Goal: Transaction & Acquisition: Purchase product/service

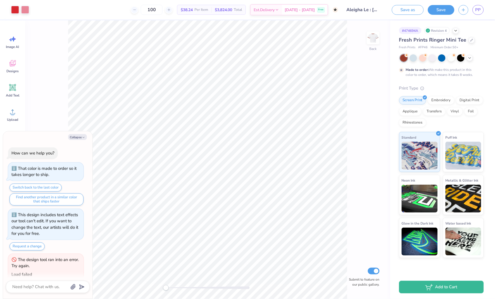
scroll to position [35, 0]
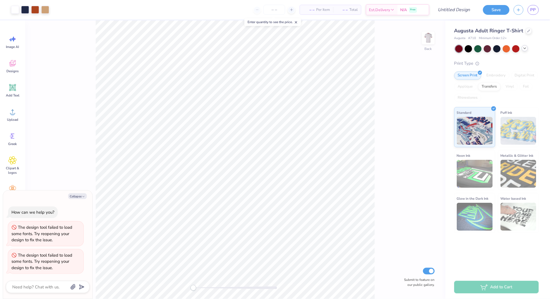
click at [495, 48] on icon at bounding box center [525, 48] width 4 height 4
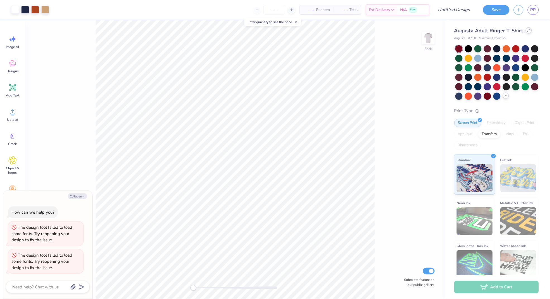
click at [495, 30] on icon at bounding box center [529, 30] width 3 height 3
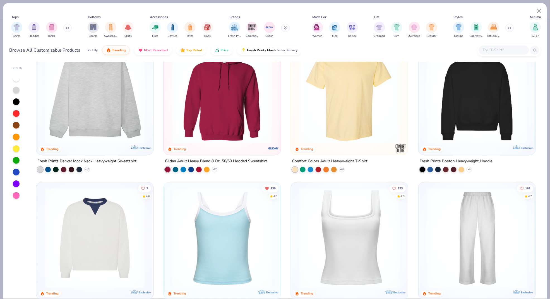
scroll to position [12, 0]
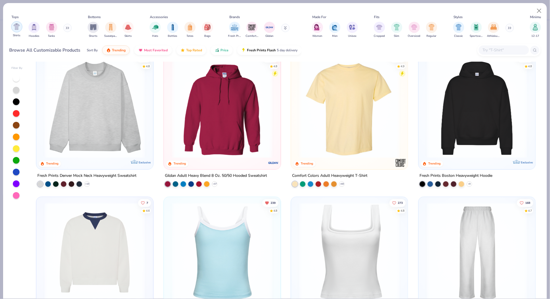
click at [18, 28] on img "filter for Shirts" at bounding box center [16, 26] width 6 height 6
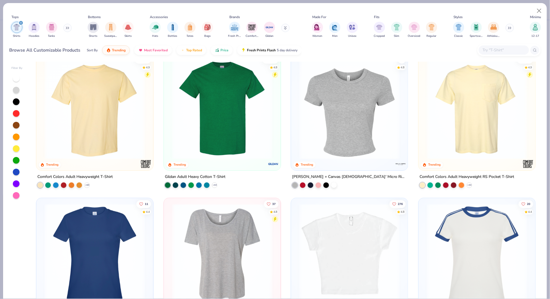
scroll to position [6, 0]
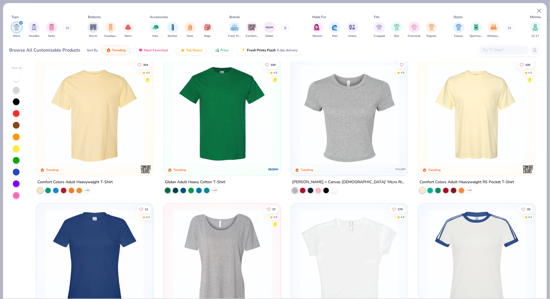
click at [334, 191] on div at bounding box center [334, 190] width 6 height 6
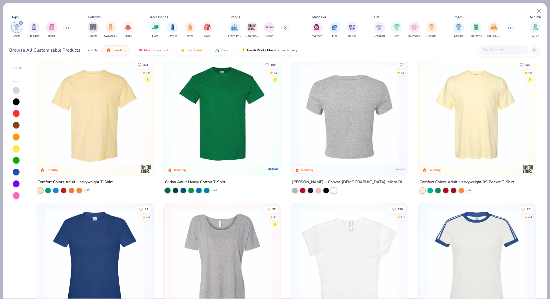
click at [340, 145] on div at bounding box center [349, 115] width 317 height 100
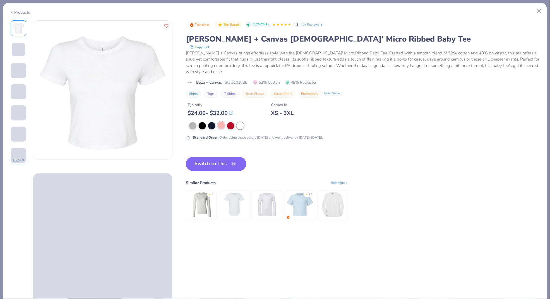
click at [221, 122] on div at bounding box center [221, 125] width 7 height 7
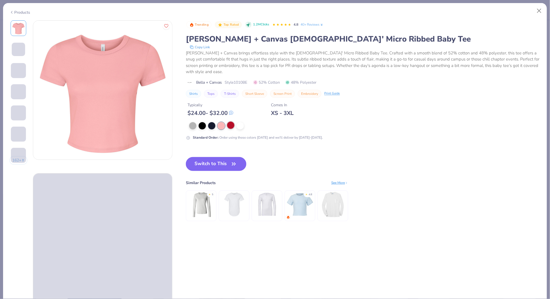
click at [232, 122] on div at bounding box center [230, 125] width 7 height 7
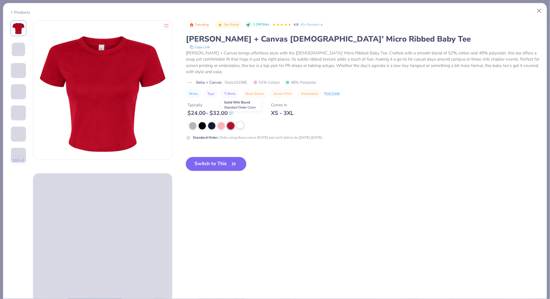
click at [239, 122] on div at bounding box center [240, 125] width 7 height 7
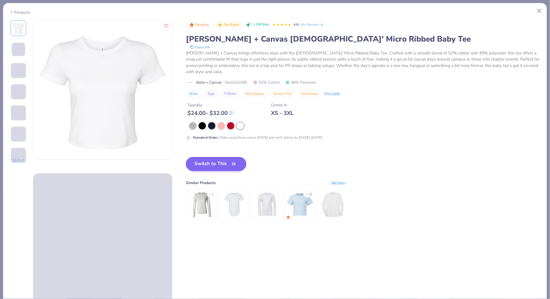
click at [221, 159] on button "Switch to This" at bounding box center [216, 164] width 61 height 14
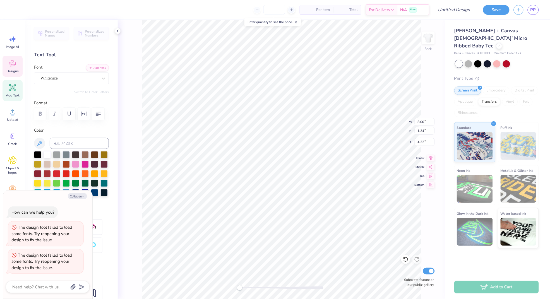
scroll to position [0, 1]
type textarea "x"
type textarea "T"
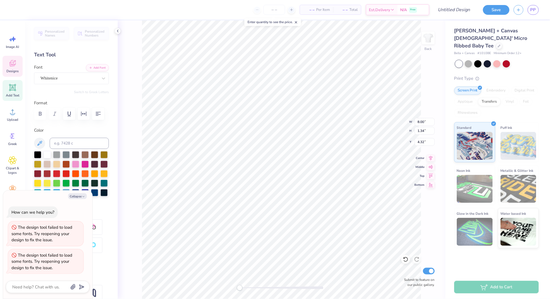
type textarea "x"
type textarea "Tr"
type textarea "x"
type textarea "Tri"
type textarea "x"
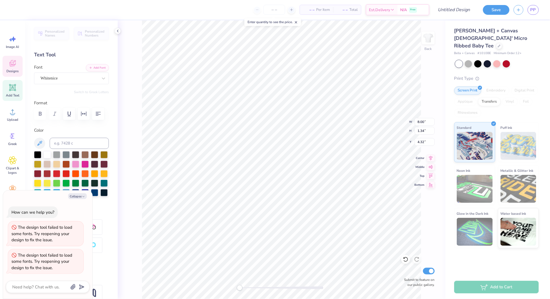
type textarea "Tri"
type textarea "x"
type textarea "Tri S"
type textarea "x"
type textarea "Tri Si"
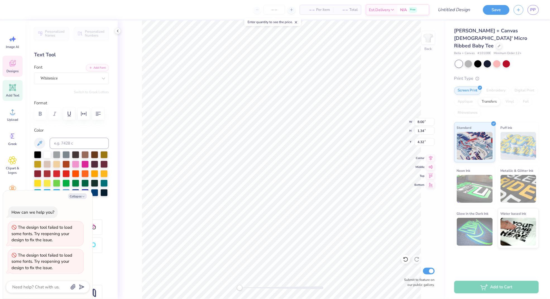
type textarea "x"
type textarea "Tri Sig"
type textarea "x"
type textarea "Tri Sigm"
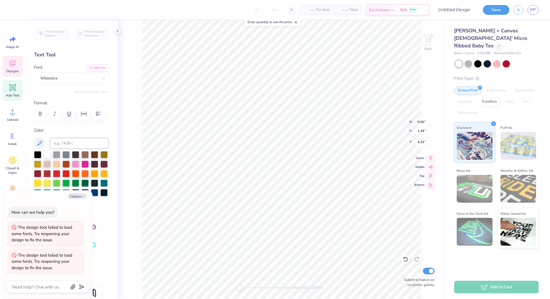
type textarea "x"
type textarea "Tri Sigma"
type textarea "x"
type textarea "SEMI 2025"
type textarea "x"
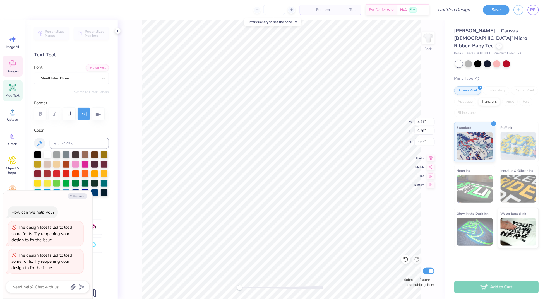
type textarea "SEMI 2025"
type textarea "x"
type textarea "SEM 2025"
type textarea "x"
type textarea "SE 2025"
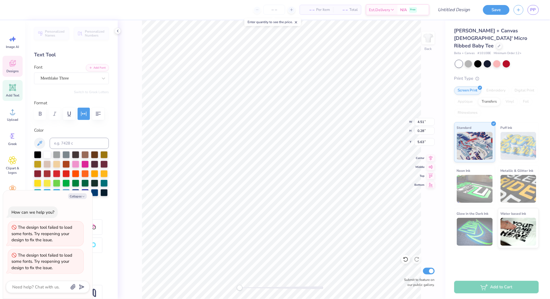
type textarea "x"
type textarea "S 2025"
type textarea "x"
type textarea "2025"
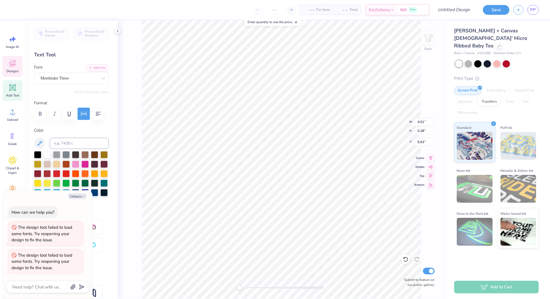
type textarea "x"
type textarea "P 2025"
type textarea "x"
type textarea "Pa 2025"
type textarea "x"
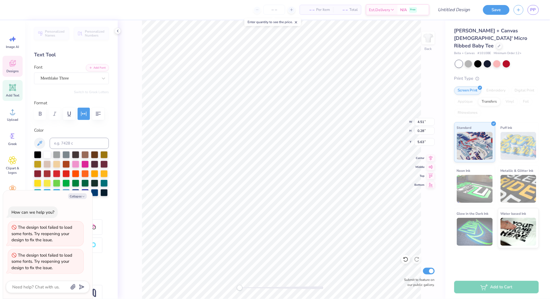
type textarea "Par 2025"
type textarea "x"
type textarea "Pare 2025"
type textarea "x"
type textarea "Paren 2025"
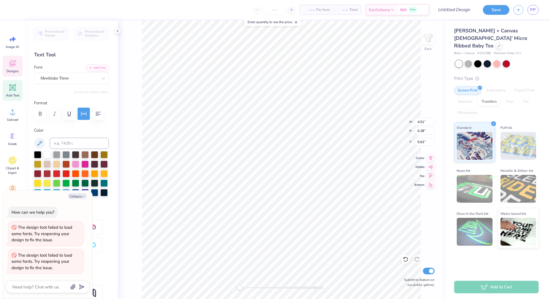
type textarea "x"
type textarea "Parent 2025"
type textarea "x"
type textarea "Parents 2025"
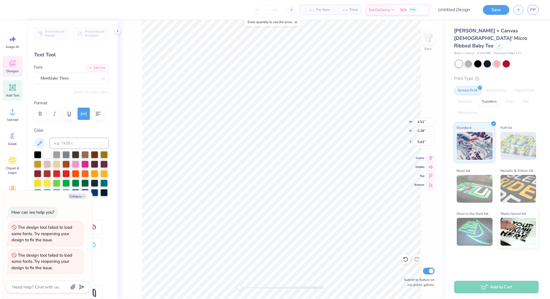
type textarea "x"
type textarea "Parents 2025"
type textarea "x"
type textarea "Parents W 2025"
type textarea "x"
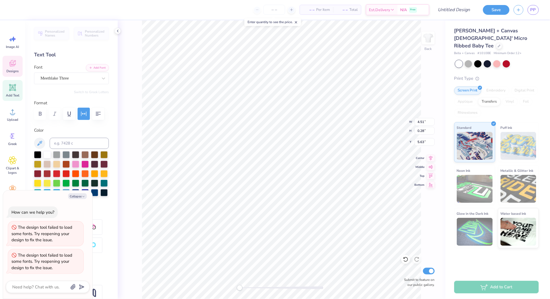
type textarea "Parents We 2025"
type textarea "x"
type textarea "Parents Wee 2025"
type textarea "x"
type textarea "Parents Week 2025"
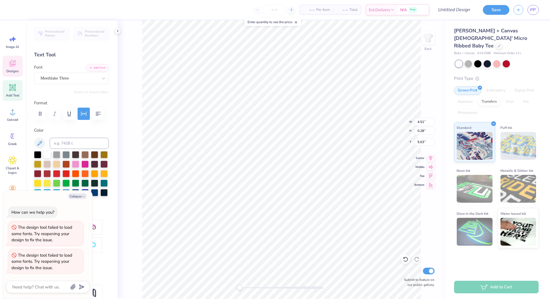
type textarea "x"
type textarea "Parents Weeke 2025"
type textarea "x"
type textarea "Parents Weeken 2025"
type textarea "x"
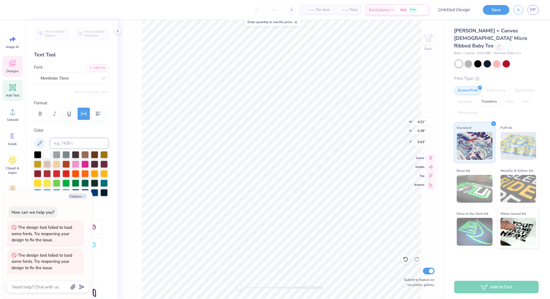
type textarea "Parents Weekend 2025"
type textarea "x"
type input "4.61"
type input "1.36"
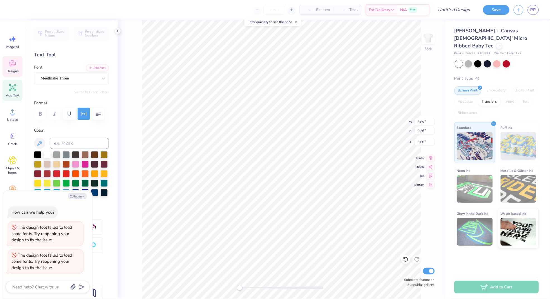
type input "4.31"
type textarea "x"
type input "1.97"
type input "3.47"
type input "0.60"
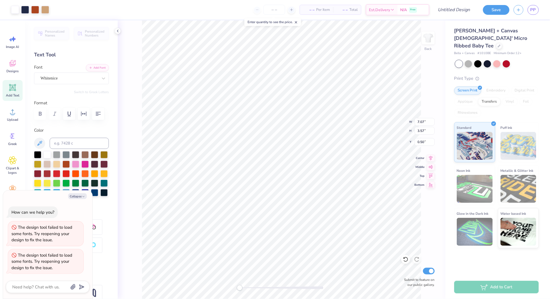
type textarea "x"
type input "0.97"
type textarea "x"
type input "1.80"
click at [6, 130] on div "Greek" at bounding box center [13, 139] width 20 height 21
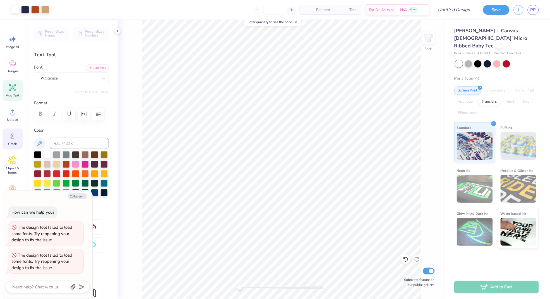
click at [13, 142] on span "Greek" at bounding box center [12, 144] width 9 height 4
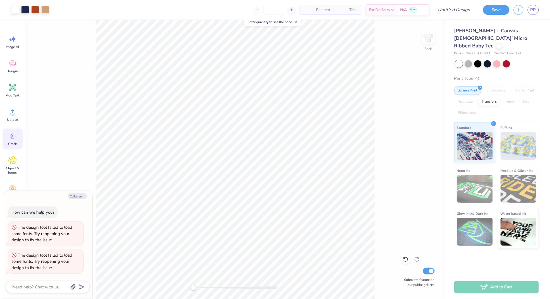
click at [12, 134] on icon at bounding box center [13, 136] width 4 height 5
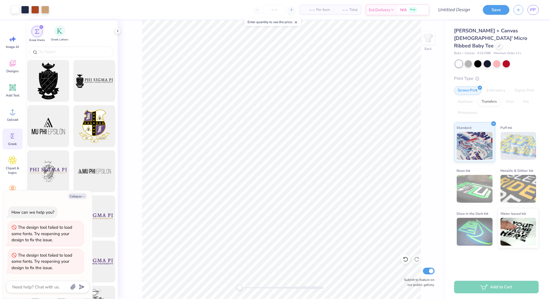
click at [58, 37] on div "Greek Letters" at bounding box center [59, 33] width 17 height 16
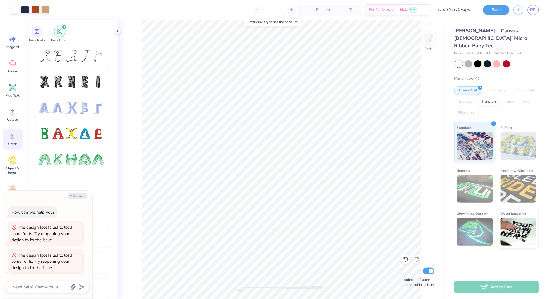
scroll to position [56, 0]
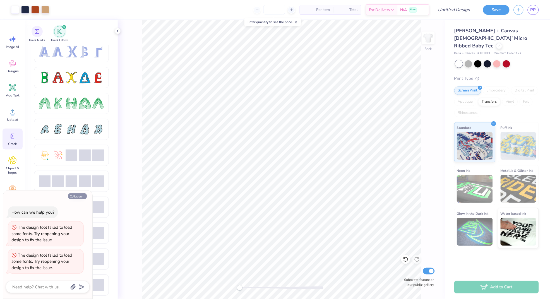
click at [82, 194] on button "Collapse" at bounding box center [77, 197] width 19 height 6
type textarea "x"
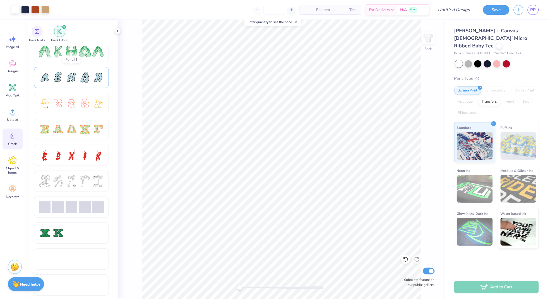
scroll to position [108, 0]
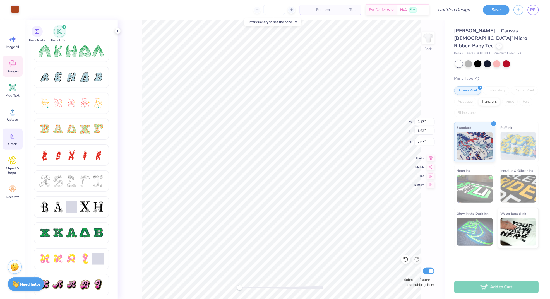
click at [16, 10] on div at bounding box center [15, 9] width 8 height 8
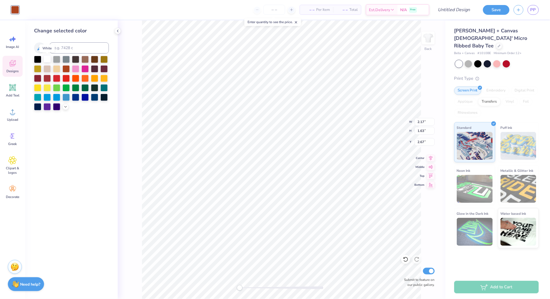
click at [46, 57] on div at bounding box center [47, 58] width 7 height 7
click at [55, 79] on div at bounding box center [56, 77] width 7 height 7
click at [63, 80] on div at bounding box center [66, 77] width 7 height 7
click at [133, 65] on div "Back W 2.17 2.17 " H 1.63 1.63 " Y 2.67 2.67 " Center Middle Top Bottom Submit …" at bounding box center [282, 159] width 328 height 279
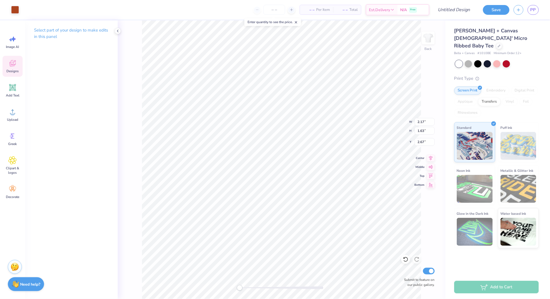
type input "1.95"
type input "1.21"
type input "3.14"
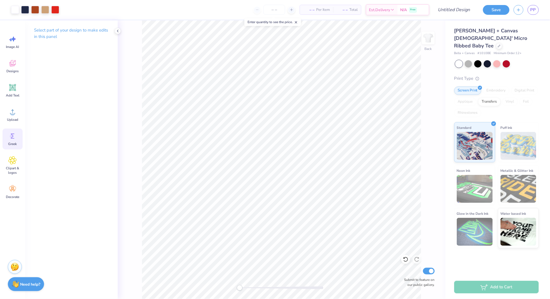
click at [12, 132] on icon at bounding box center [12, 136] width 8 height 8
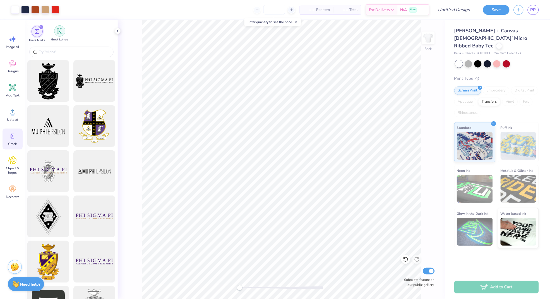
click at [63, 34] on div "filter for Greek Letters" at bounding box center [59, 30] width 11 height 11
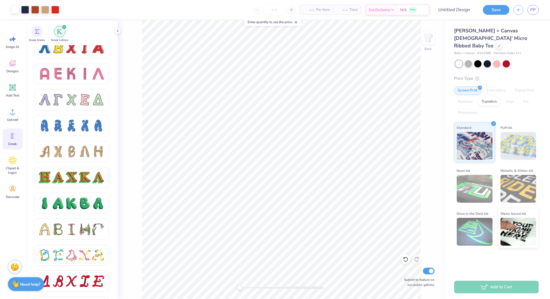
scroll to position [585, 0]
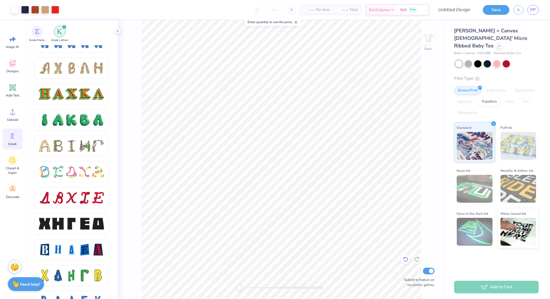
click at [405, 260] on icon at bounding box center [406, 260] width 6 height 6
click at [404, 260] on icon at bounding box center [406, 260] width 6 height 6
click at [403, 260] on div at bounding box center [406, 259] width 9 height 9
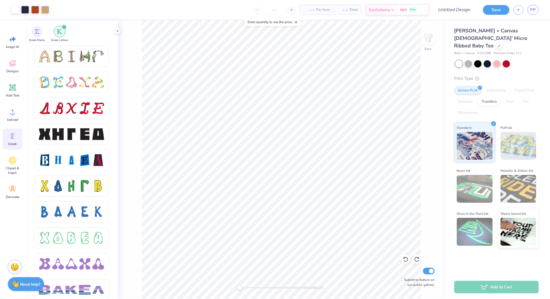
scroll to position [677, 0]
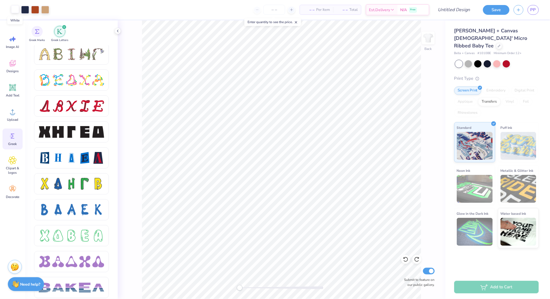
click at [15, 10] on div at bounding box center [15, 9] width 8 height 8
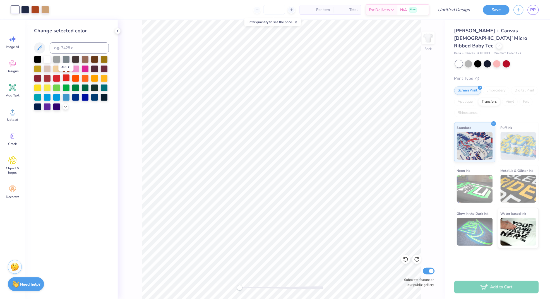
click at [64, 78] on div at bounding box center [66, 77] width 7 height 7
click at [131, 34] on div "Back Submit to feature on our public gallery." at bounding box center [282, 159] width 328 height 279
click at [120, 75] on div "Back Submit to feature on our public gallery." at bounding box center [282, 159] width 328 height 279
click at [132, 73] on div "Back Submit to feature on our public gallery." at bounding box center [282, 159] width 328 height 279
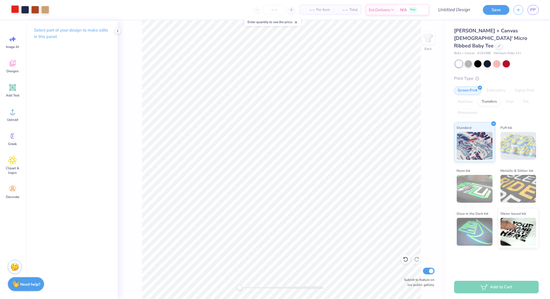
click at [16, 9] on div at bounding box center [15, 9] width 8 height 8
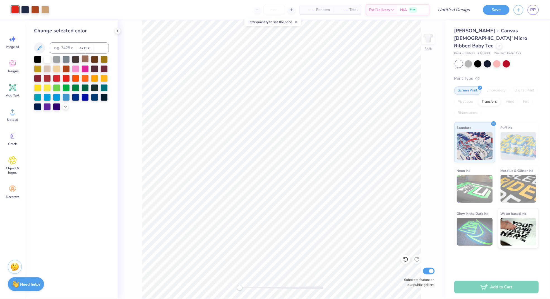
click at [84, 61] on div at bounding box center [85, 58] width 7 height 7
click at [135, 61] on div "Back Submit to feature on our public gallery." at bounding box center [282, 159] width 328 height 279
click at [12, 135] on icon at bounding box center [13, 136] width 4 height 5
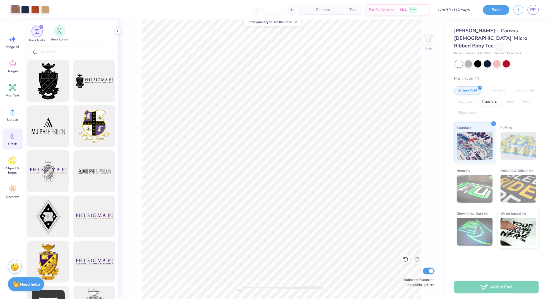
click at [63, 29] on img "filter for Greek Letters" at bounding box center [60, 31] width 6 height 6
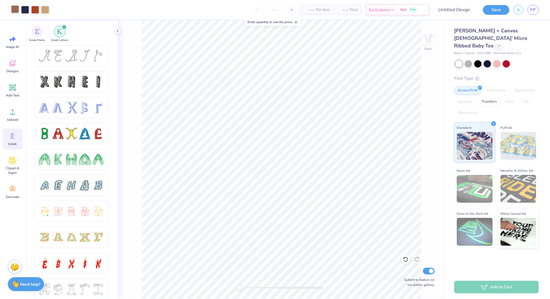
click at [16, 10] on div at bounding box center [15, 9] width 8 height 8
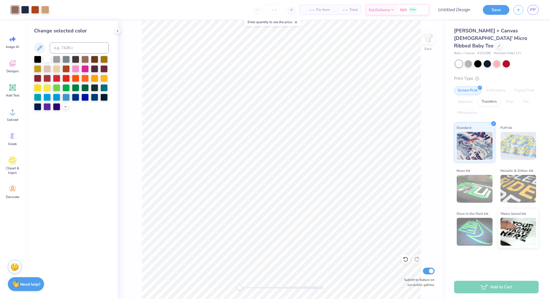
click at [46, 61] on div at bounding box center [47, 58] width 7 height 7
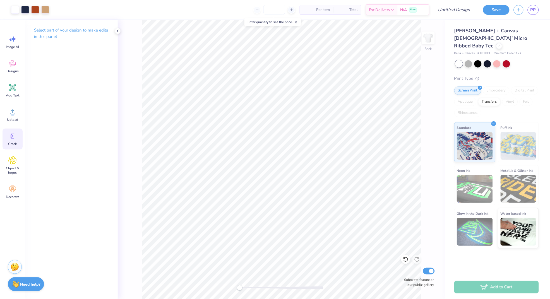
click at [13, 137] on icon at bounding box center [12, 136] width 8 height 8
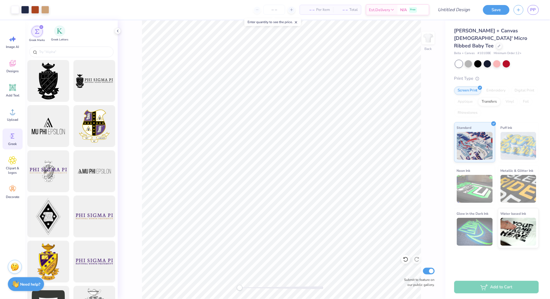
click at [68, 35] on div "Greek Letters" at bounding box center [59, 33] width 17 height 16
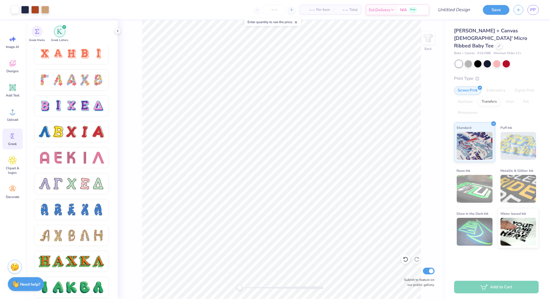
scroll to position [418, 0]
click at [82, 46] on div at bounding box center [71, 53] width 75 height 21
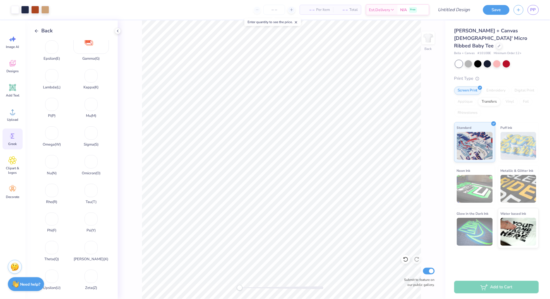
scroll to position [165, 0]
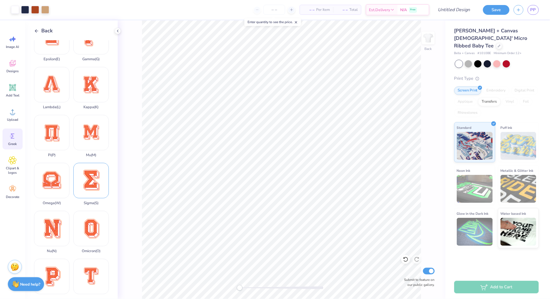
click at [86, 182] on div "Sigma ( S )" at bounding box center [90, 184] width 35 height 42
click at [24, 9] on div at bounding box center [25, 9] width 8 height 8
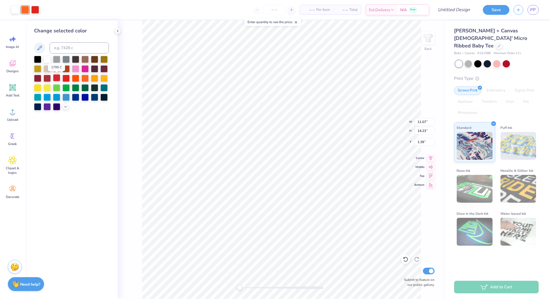
click at [55, 79] on div at bounding box center [56, 77] width 7 height 7
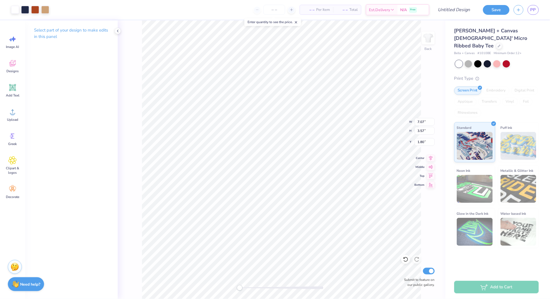
type input "8.55"
type input "4.74"
type input "0.94"
type input "7.68"
type input "4.05"
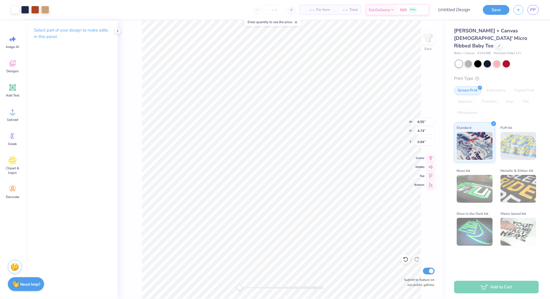
type input "1.47"
type input "2.54"
type input "1.06"
type input "0.61"
type input "4.00"
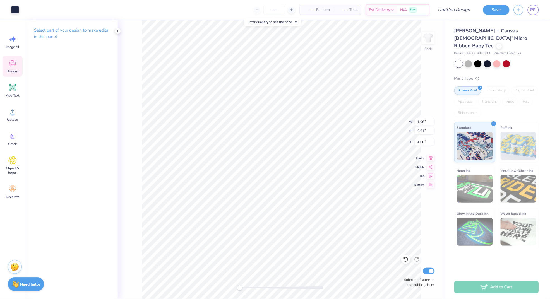
type input "0.61"
type input "0.79"
type input "4.27"
type input "2.97"
type input "4.29"
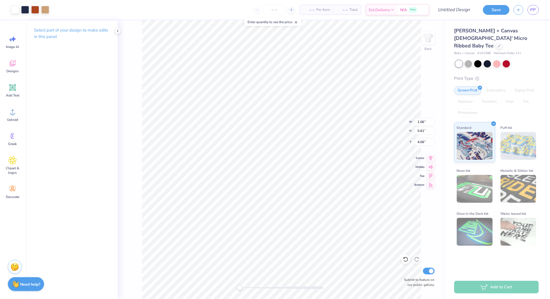
type input "2.44"
type input "2.97"
type input "4.29"
type input "2.44"
type input "2.82"
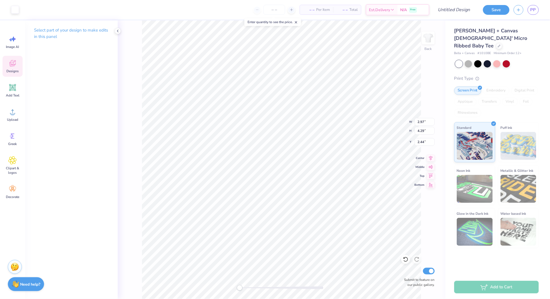
type input "4.20"
type input "2.52"
type input "2.97"
type input "4.29"
type input "2.44"
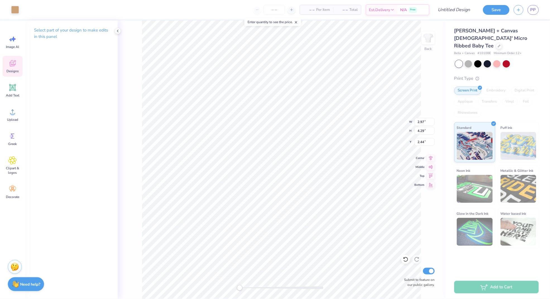
type input "0.61"
type input "0.79"
click at [407, 258] on icon at bounding box center [406, 260] width 6 height 6
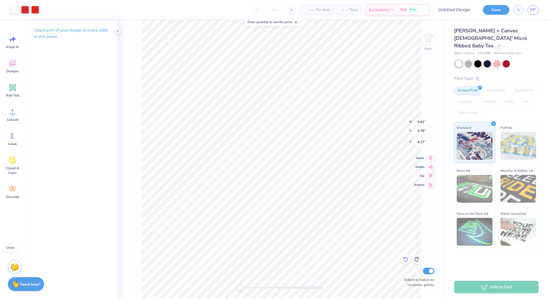
click at [407, 258] on icon at bounding box center [406, 260] width 6 height 6
type input "4.55"
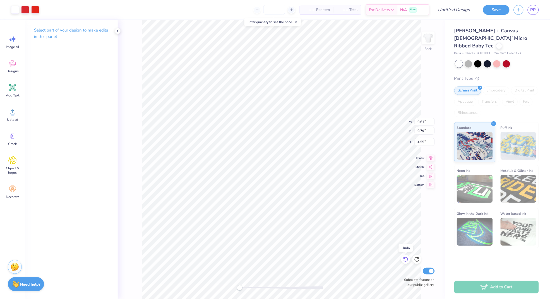
type input "0.98"
type input "1.26"
type input "4.07"
type input "2.67"
type input "2.00"
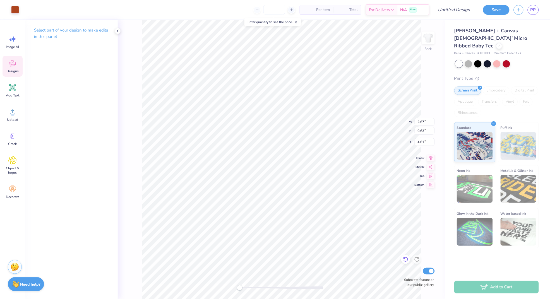
type input "3.46"
click at [15, 8] on div at bounding box center [15, 9] width 8 height 8
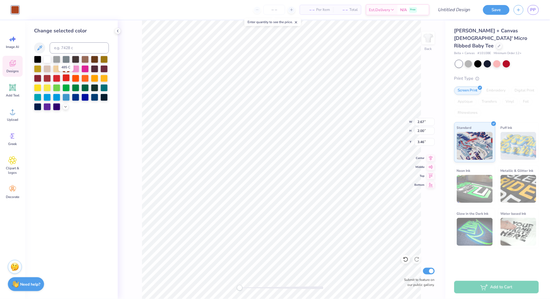
click at [65, 80] on div at bounding box center [66, 77] width 7 height 7
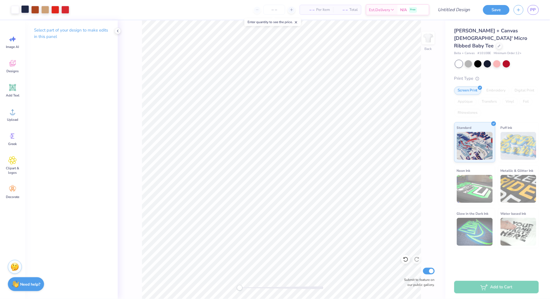
click at [34, 9] on div at bounding box center [35, 10] width 8 height 8
click at [28, 13] on div at bounding box center [25, 9] width 8 height 8
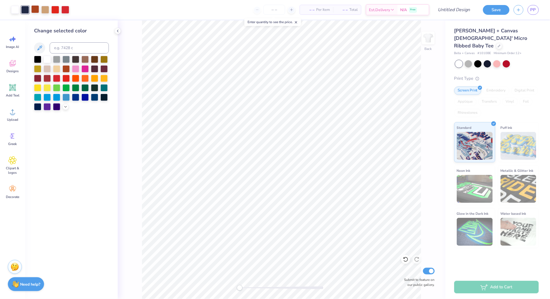
click at [34, 9] on div at bounding box center [35, 9] width 8 height 8
click at [67, 80] on div at bounding box center [66, 77] width 7 height 7
click at [66, 76] on div at bounding box center [66, 77] width 7 height 7
click at [66, 79] on div at bounding box center [66, 77] width 7 height 7
click at [66, 80] on div at bounding box center [66, 78] width 7 height 7
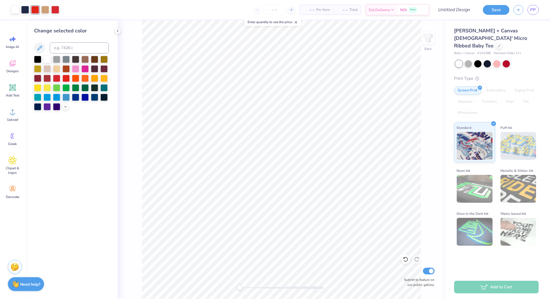
click at [140, 65] on div "Back Submit to feature on our public gallery." at bounding box center [282, 159] width 328 height 279
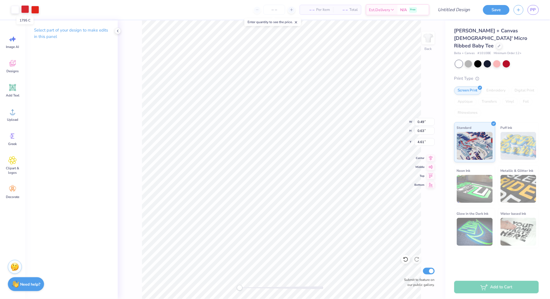
click at [25, 10] on div at bounding box center [25, 9] width 8 height 8
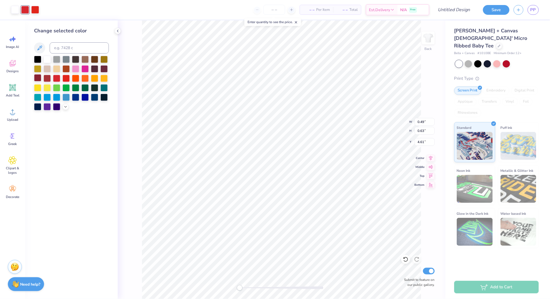
click at [38, 78] on div at bounding box center [37, 77] width 7 height 7
click at [128, 62] on div "Back W 0.49 0.49 " H 0.63 0.63 " Y 4.61 4.61 " Center Middle Top Bottom Submit …" at bounding box center [282, 159] width 328 height 279
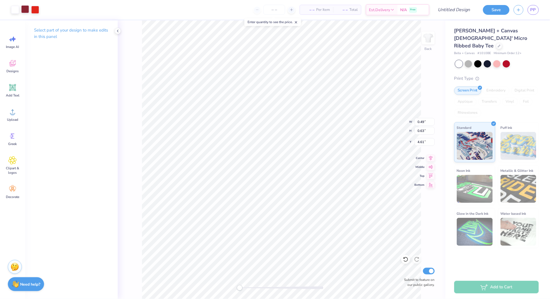
click at [26, 7] on div at bounding box center [25, 9] width 8 height 8
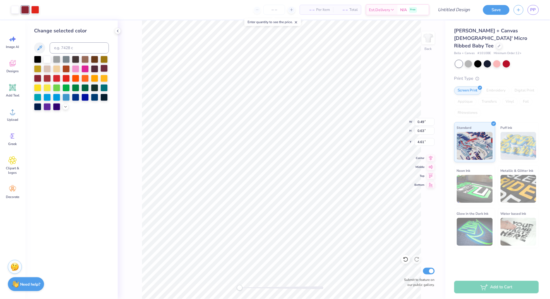
click at [105, 68] on div at bounding box center [104, 68] width 7 height 7
click at [141, 82] on div "Back W 0.49 0.49 " H 0.63 0.63 " Y 4.61 4.61 " Center Middle Top Bottom Submit …" at bounding box center [282, 159] width 328 height 279
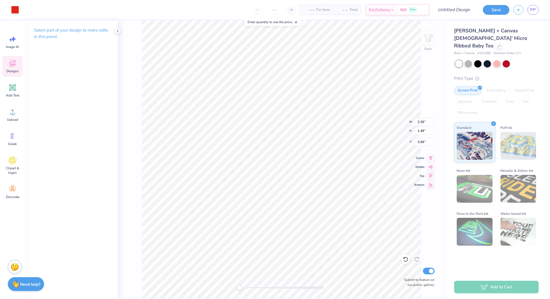
type input "2.39"
type input "1.49"
type input "3.99"
click at [250, 287] on div "Accessibility label" at bounding box center [250, 288] width 6 height 6
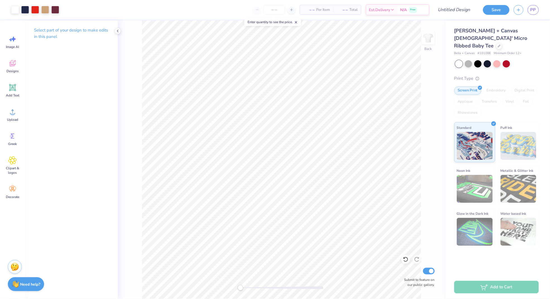
click at [248, 287] on div at bounding box center [282, 288] width 84 height 3
click at [243, 289] on div "Accessibility label" at bounding box center [240, 288] width 6 height 6
click at [254, 289] on div "Accessibility label" at bounding box center [255, 288] width 6 height 6
click at [213, 114] on div "Cut Copy Paste Remove Background Duplicate Select All Delete Group Ungroup Brin…" at bounding box center [235, 185] width 44 height 142
click at [233, 239] on li "Send Backward" at bounding box center [235, 239] width 44 height 11
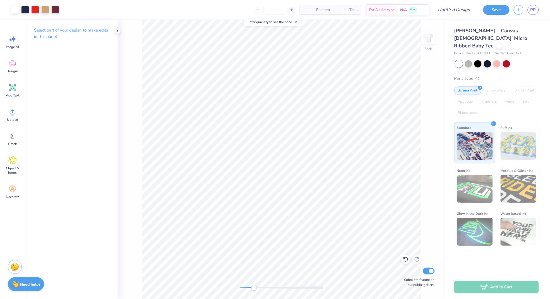
click at [247, 288] on div at bounding box center [282, 288] width 84 height 3
click at [248, 289] on div "Accessibility label" at bounding box center [248, 288] width 6 height 6
drag, startPoint x: 249, startPoint y: 290, endPoint x: 241, endPoint y: 290, distance: 8.1
click at [241, 290] on div "Accessibility label" at bounding box center [243, 288] width 6 height 6
click at [469, 60] on div at bounding box center [468, 63] width 7 height 7
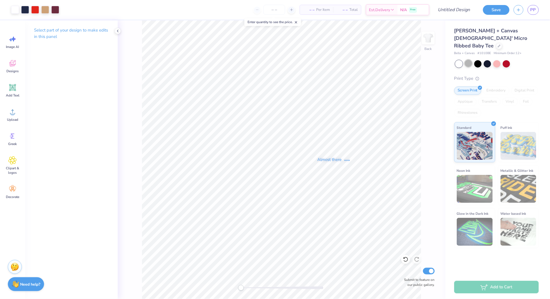
click at [468, 56] on div "Almost there" at bounding box center [334, 159] width 433 height 279
click at [469, 60] on div at bounding box center [468, 63] width 7 height 7
click at [467, 60] on div at bounding box center [468, 63] width 7 height 7
drag, startPoint x: 470, startPoint y: 56, endPoint x: 467, endPoint y: 62, distance: 7.1
click at [470, 60] on div at bounding box center [468, 63] width 7 height 7
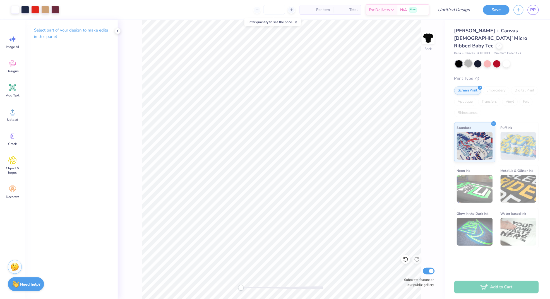
click at [469, 60] on div at bounding box center [468, 63] width 7 height 7
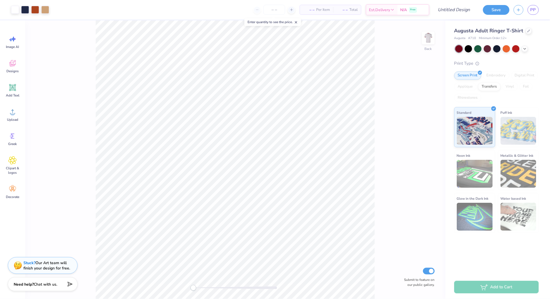
click at [296, 23] on icon at bounding box center [296, 22] width 4 height 4
click at [531, 12] on span "PP" at bounding box center [534, 10] width 6 height 6
click at [524, 49] on icon at bounding box center [525, 48] width 4 height 4
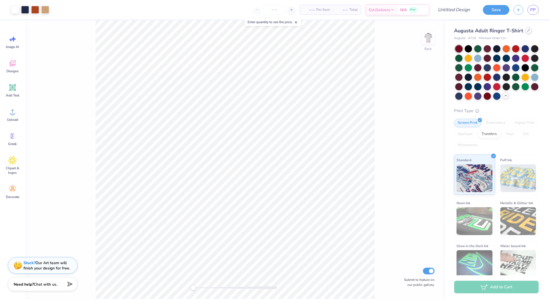
click at [527, 31] on div at bounding box center [529, 30] width 6 height 6
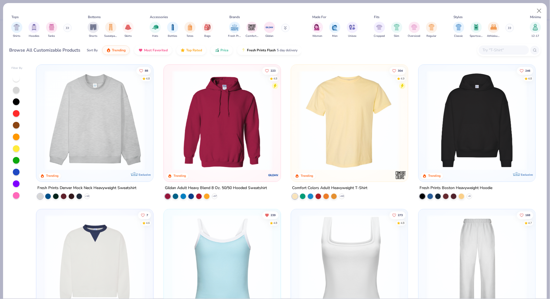
scroll to position [42, 0]
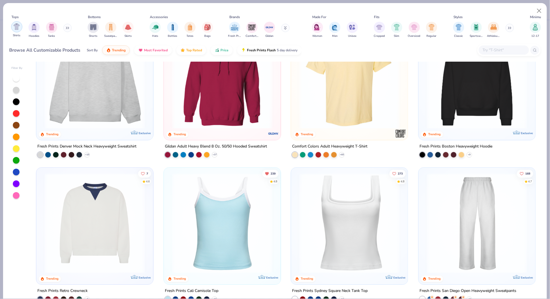
click at [16, 27] on img "filter for Shirts" at bounding box center [16, 26] width 6 height 6
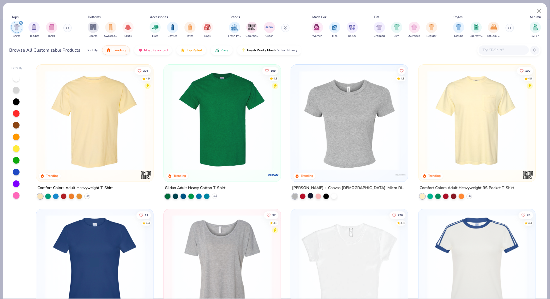
click at [310, 197] on div at bounding box center [311, 196] width 6 height 6
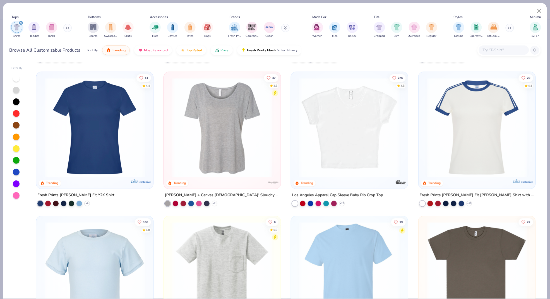
scroll to position [137, 0]
click at [342, 202] on icon at bounding box center [342, 204] width 4 height 4
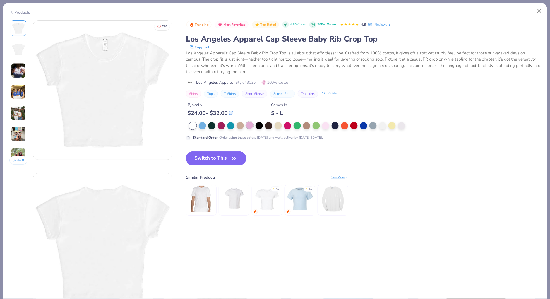
click at [249, 127] on div at bounding box center [249, 125] width 7 height 7
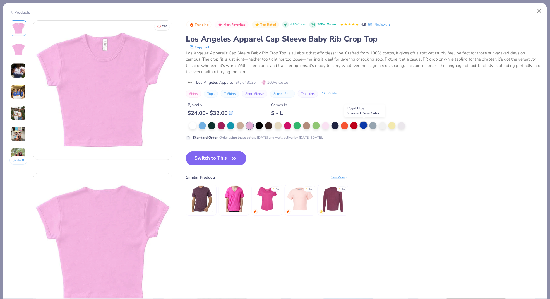
click at [363, 126] on div at bounding box center [363, 125] width 7 height 7
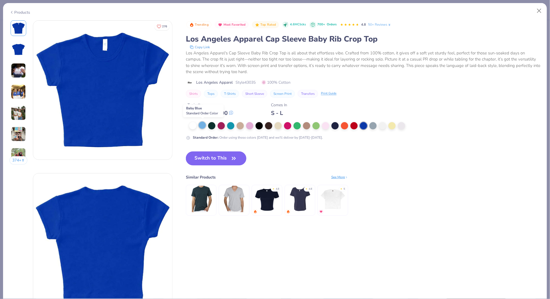
click at [202, 126] on div at bounding box center [202, 125] width 7 height 7
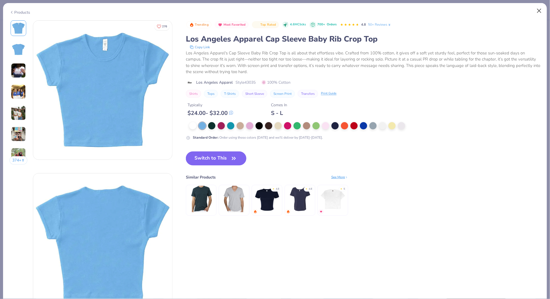
click at [540, 10] on button "Close" at bounding box center [540, 11] width 11 height 11
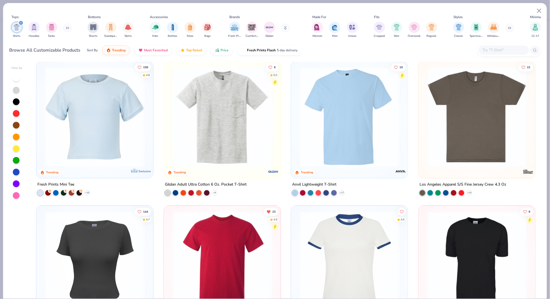
scroll to position [293, 0]
click at [55, 194] on div at bounding box center [56, 192] width 6 height 6
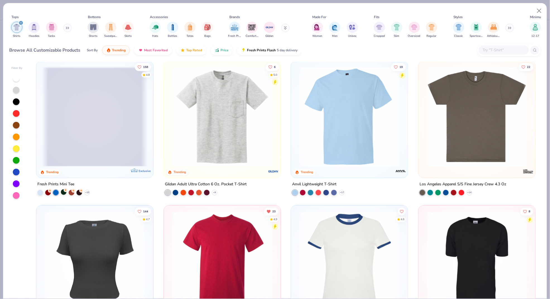
click at [64, 192] on div at bounding box center [64, 192] width 6 height 6
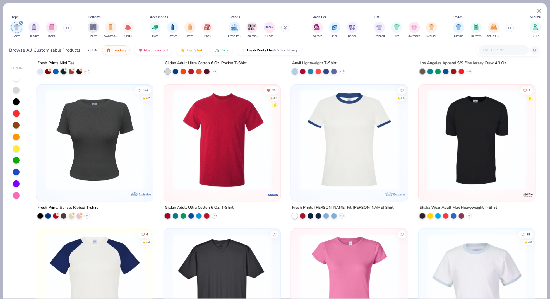
scroll to position [416, 0]
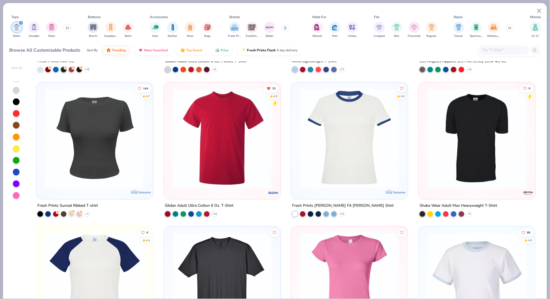
click at [72, 213] on div at bounding box center [72, 214] width 6 height 6
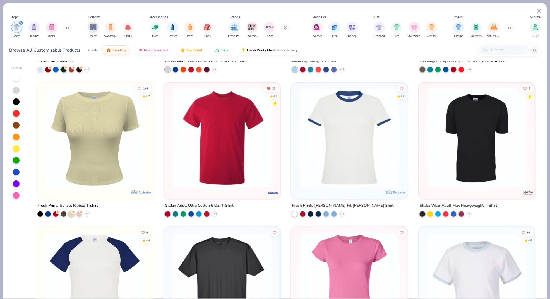
click at [85, 213] on div "+ 4" at bounding box center [87, 214] width 6 height 6
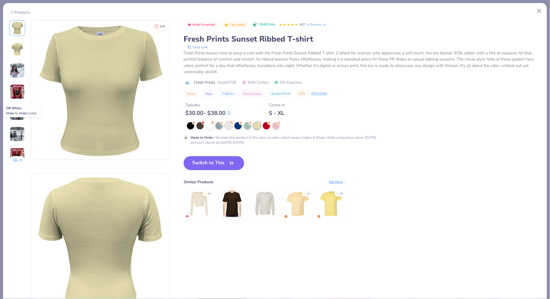
click at [230, 126] on div at bounding box center [228, 125] width 7 height 7
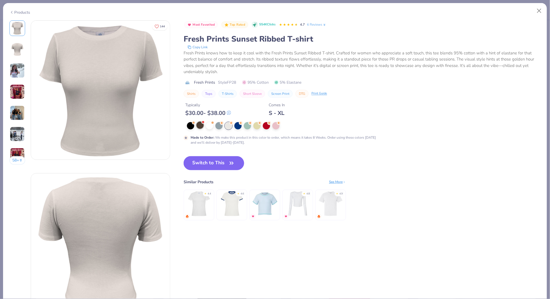
click at [200, 123] on div at bounding box center [200, 125] width 7 height 7
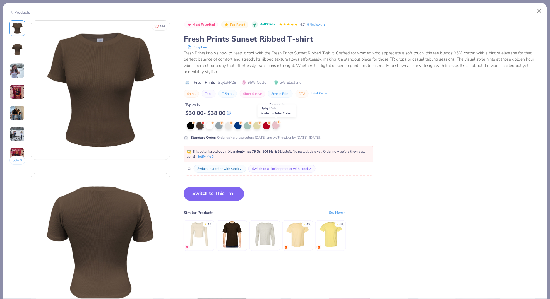
click at [276, 125] on div at bounding box center [276, 125] width 7 height 7
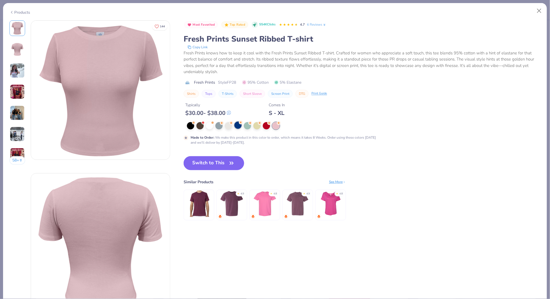
click at [235, 126] on div at bounding box center [238, 125] width 7 height 7
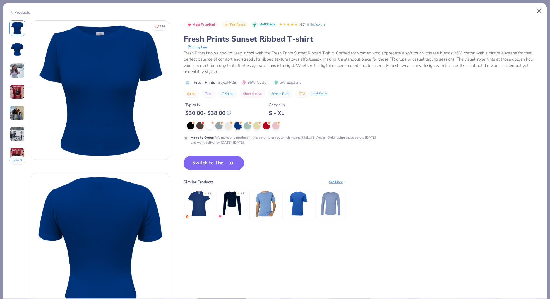
click at [541, 14] on button "Close" at bounding box center [540, 11] width 11 height 11
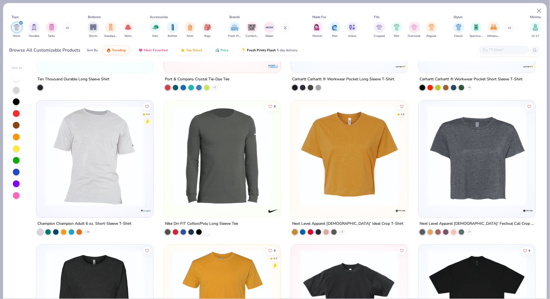
scroll to position [2146, 0]
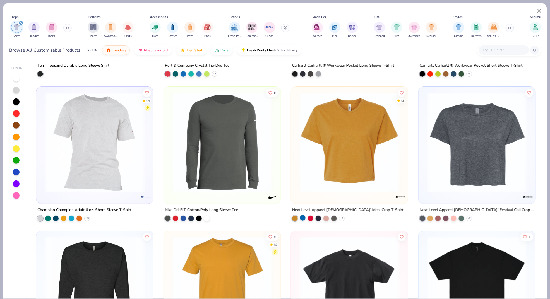
click at [302, 217] on div at bounding box center [303, 218] width 6 height 6
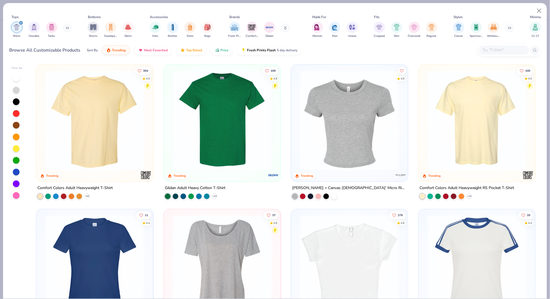
scroll to position [0, 0]
click at [354, 143] on img at bounding box center [350, 120] width 106 height 100
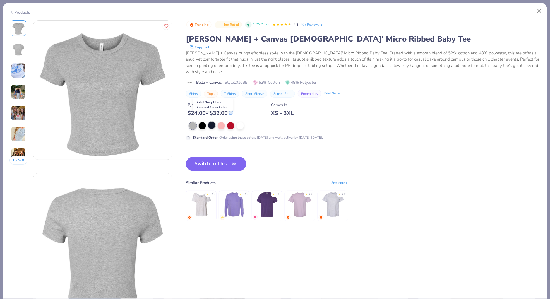
click at [211, 122] on div at bounding box center [211, 125] width 7 height 7
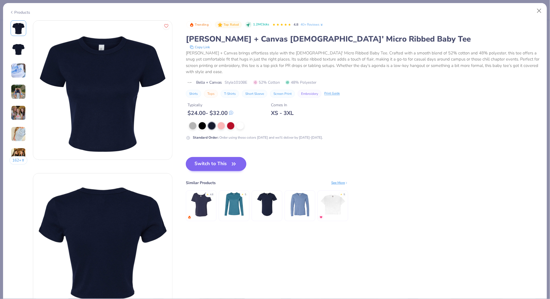
click at [214, 159] on button "Switch to This" at bounding box center [216, 164] width 61 height 14
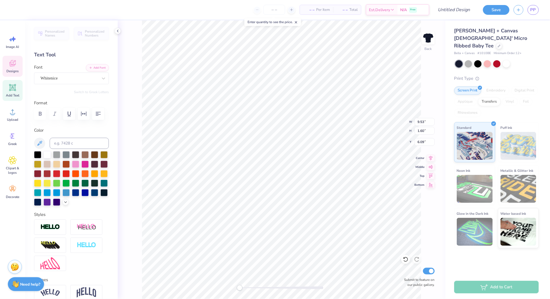
type textarea "Z"
type textarea "Tri Sigma"
type input "5.38"
type input "0.34"
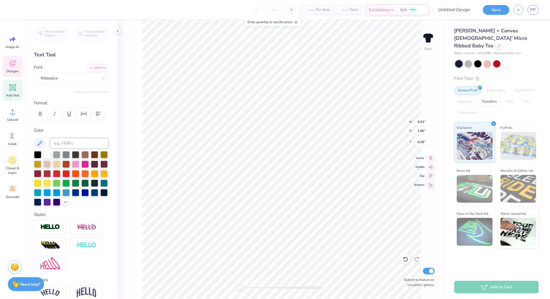
type input "7.65"
type input "5.50"
type input "1.62"
type input "6.08"
click at [47, 154] on div at bounding box center [47, 154] width 7 height 7
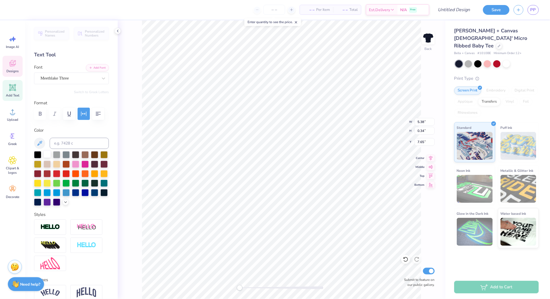
click at [49, 153] on div at bounding box center [47, 154] width 7 height 7
type input "5.50"
type input "1.62"
type input "6.08"
click at [18, 10] on div at bounding box center [15, 9] width 8 height 8
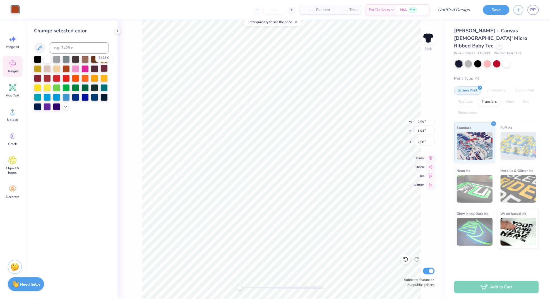
click at [101, 69] on div at bounding box center [104, 68] width 7 height 7
click at [103, 67] on div at bounding box center [104, 68] width 7 height 7
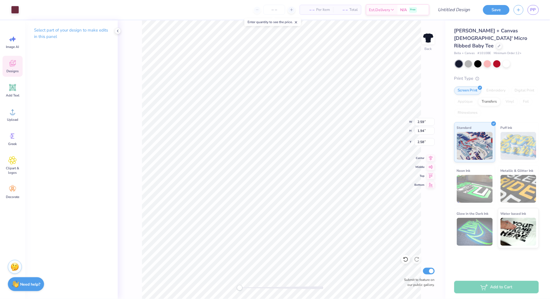
type input "2.32"
type input "1.44"
type input "3.14"
type input "9.58"
type input "5.16"
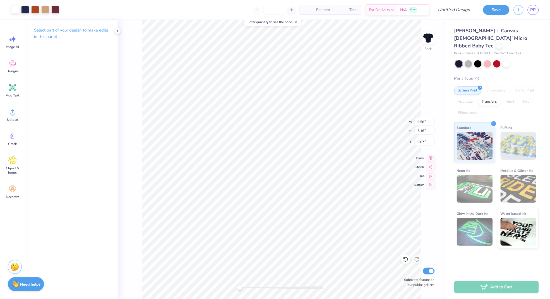
type input "0.97"
type input "9.17"
type input "4.83"
type input "1.12"
click at [14, 13] on div at bounding box center [15, 9] width 8 height 8
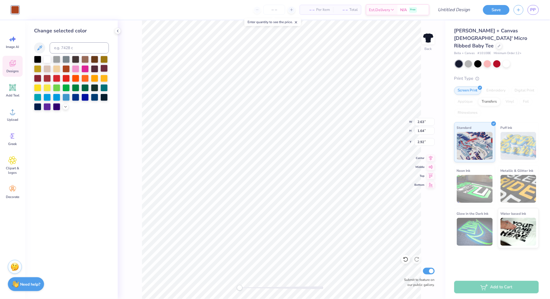
click at [102, 67] on div at bounding box center [104, 68] width 7 height 7
type input "2.47"
type input "1.53"
type input "2.74"
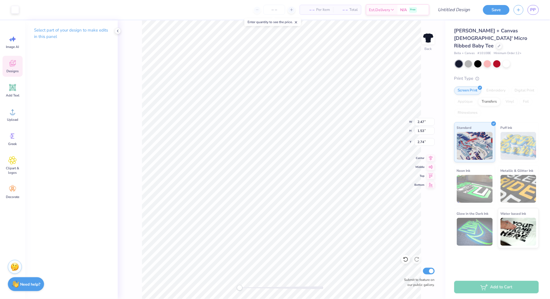
type input "2.74"
type input "4.69"
type input "1.24"
type input "2.64"
type input "1.59"
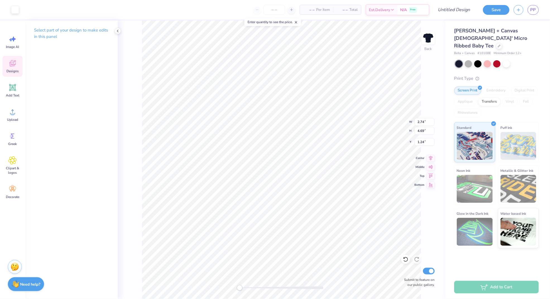
type input "2.87"
click at [16, 6] on div at bounding box center [15, 9] width 8 height 8
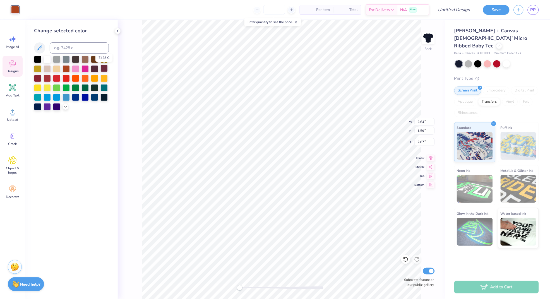
click at [102, 71] on div at bounding box center [104, 68] width 7 height 7
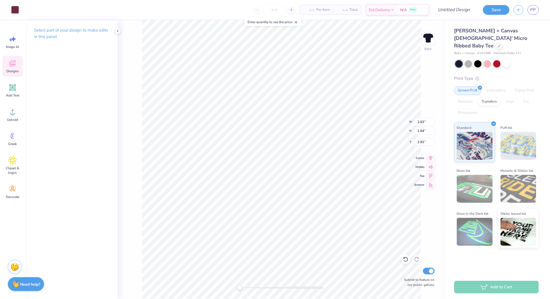
type input "2.94"
type input "2.21"
type input "2.31"
type input "2.63"
type input "1.64"
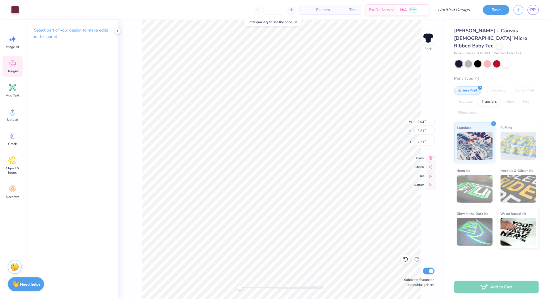
type input "2.92"
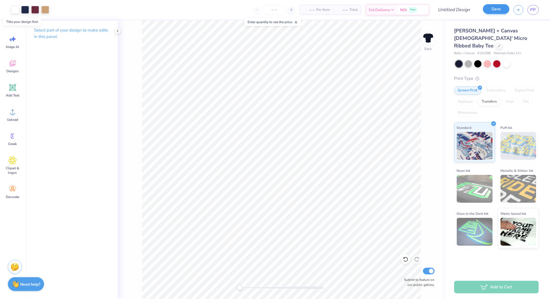
click at [491, 13] on button "Save" at bounding box center [496, 9] width 27 height 10
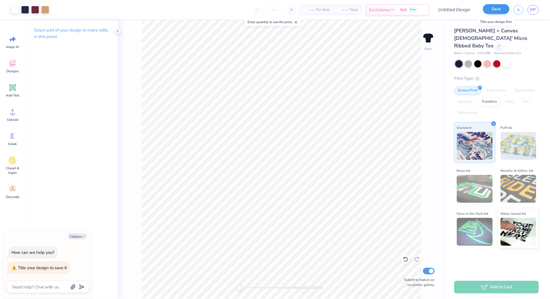
click at [494, 10] on button "Save" at bounding box center [496, 9] width 27 height 10
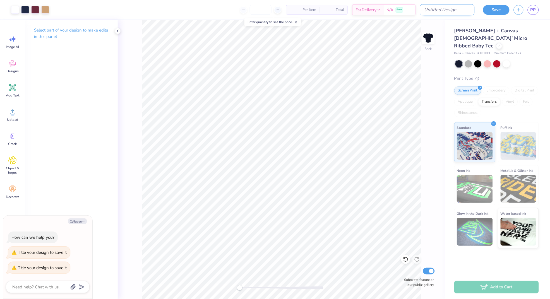
type textarea "x"
click at [454, 10] on input "Design Title" at bounding box center [447, 9] width 55 height 11
drag, startPoint x: 464, startPoint y: 11, endPoint x: 384, endPoint y: 11, distance: 80.7
click at [384, 11] on div "Art colors – – Per Item – – Total Est. Delivery N/A Free Design Title Save PP" at bounding box center [275, 10] width 550 height 20
type input "p"
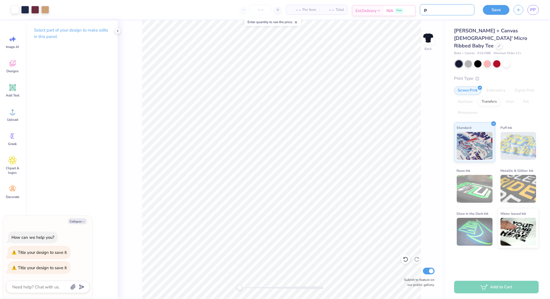
type textarea "x"
type input "pa"
type textarea "x"
type input "par"
type textarea "x"
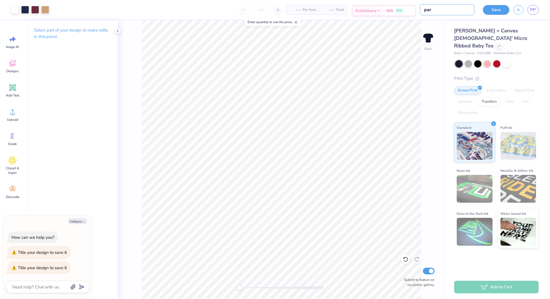
type input "parn"
type textarea "x"
type input "par"
type textarea "x"
type input "pare"
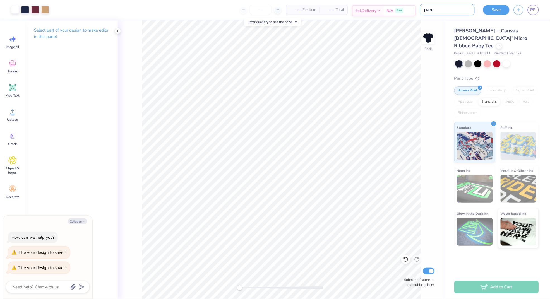
type textarea "x"
type input "paren"
type textarea "x"
type input "parent"
type textarea "x"
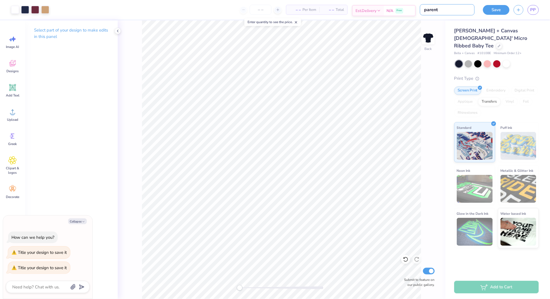
type input "parents"
type textarea "x"
type input "parents"
type textarea "x"
type input "parents w"
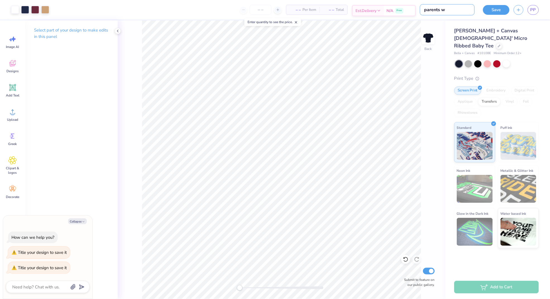
type textarea "x"
type input "parents we"
type textarea "x"
type input "parents wee"
type textarea "x"
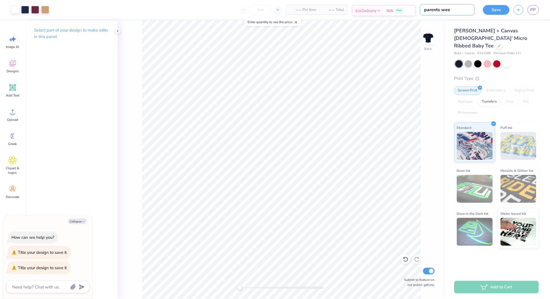
type input "parents week"
type textarea "x"
type input "parents weeke"
type textarea "x"
type input "parents weeken"
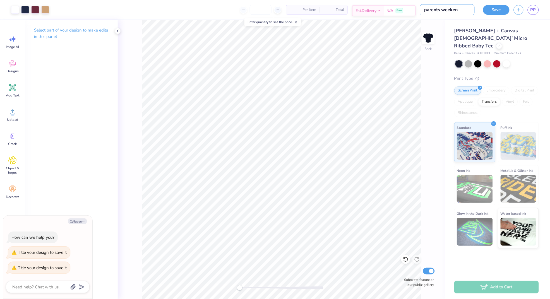
type textarea "x"
type input "parents weekend"
type textarea "x"
type input "parents weekend"
click at [498, 9] on button "Save" at bounding box center [496, 9] width 27 height 10
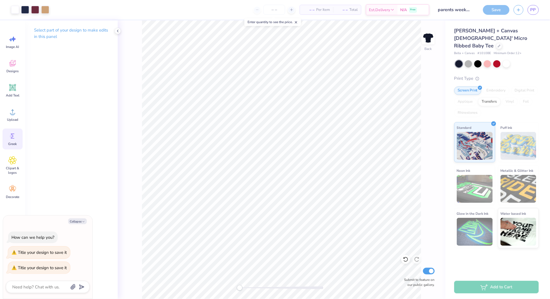
click at [11, 138] on icon at bounding box center [12, 136] width 8 height 8
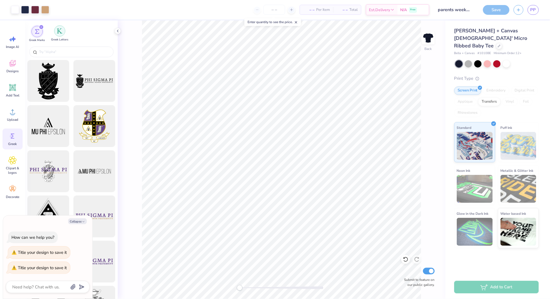
click at [64, 36] on div "filter for Greek Letters" at bounding box center [59, 30] width 11 height 11
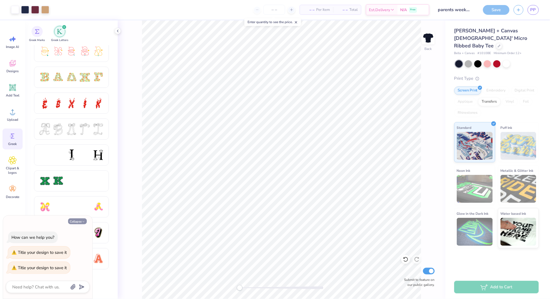
scroll to position [160, 0]
click at [76, 224] on button "Collapse" at bounding box center [77, 222] width 19 height 6
type textarea "x"
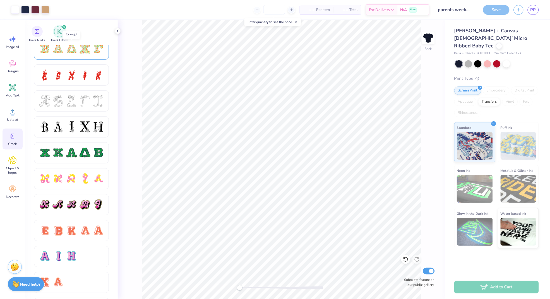
scroll to position [189, 0]
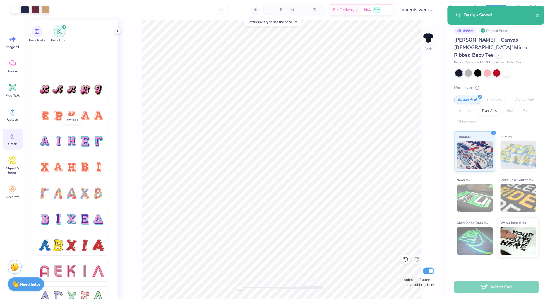
scroll to position [400, 0]
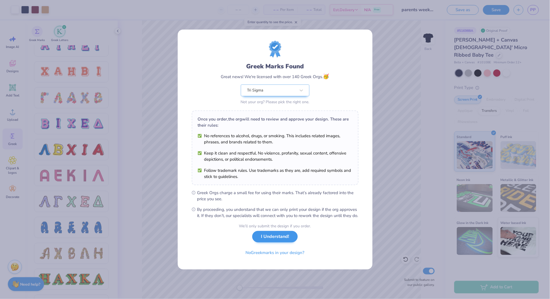
click at [284, 242] on button "I Understand!" at bounding box center [275, 236] width 46 height 11
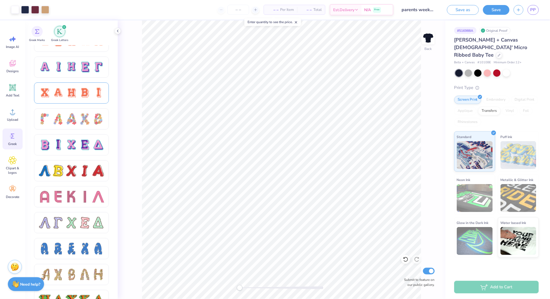
scroll to position [371, 0]
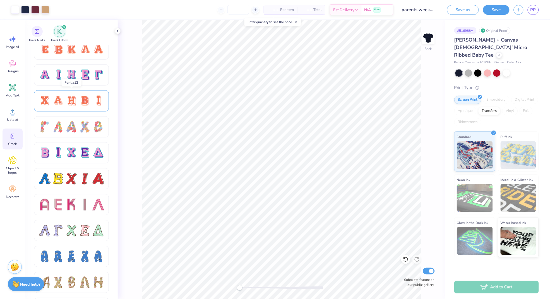
click at [78, 100] on div at bounding box center [71, 101] width 65 height 12
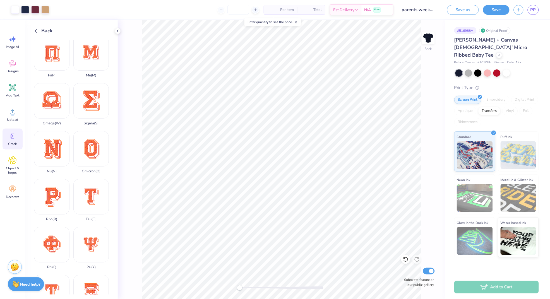
scroll to position [241, 0]
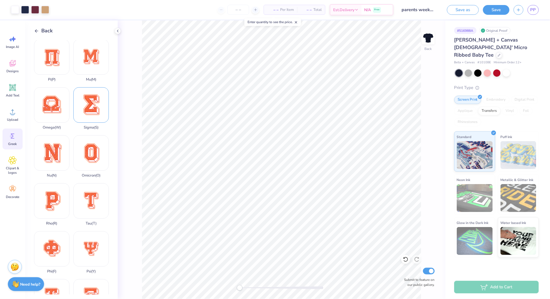
click at [94, 108] on div "Sigma ( S )" at bounding box center [90, 108] width 35 height 42
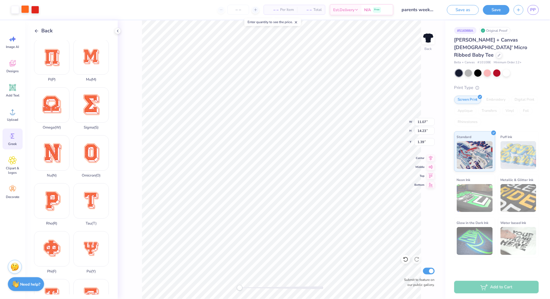
click at [25, 9] on div at bounding box center [25, 9] width 8 height 8
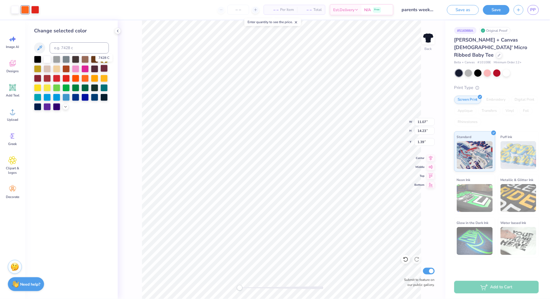
click at [105, 68] on div at bounding box center [104, 68] width 7 height 7
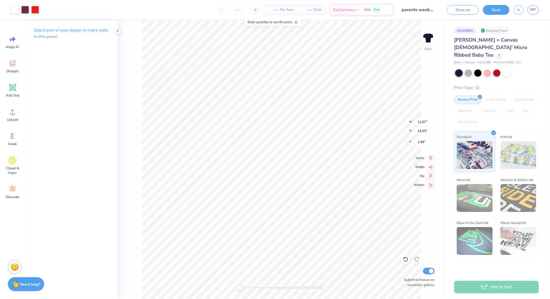
click at [248, 288] on div at bounding box center [282, 288] width 84 height 3
type input "10.18"
type input "5.74"
type input "0.50"
click at [404, 262] on icon at bounding box center [406, 260] width 6 height 6
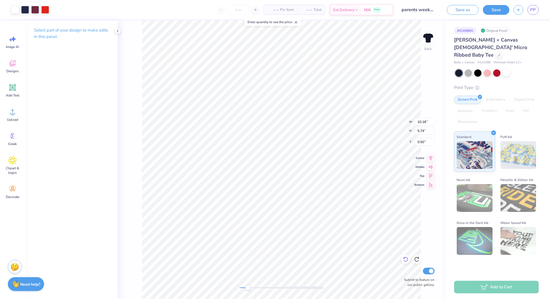
type input "9.88"
type input "5.24"
type input "0.75"
type input "0.50"
drag, startPoint x: 250, startPoint y: 289, endPoint x: 245, endPoint y: 287, distance: 5.8
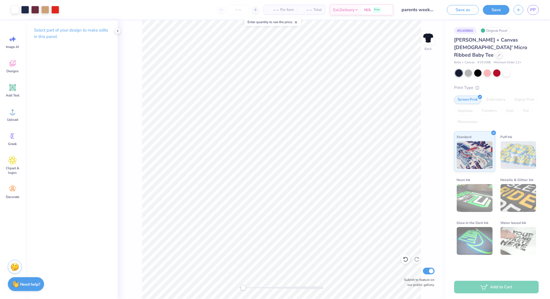
click at [245, 287] on div "Accessibility label" at bounding box center [244, 288] width 6 height 6
click at [256, 285] on div at bounding box center [282, 288] width 84 height 6
click at [258, 290] on div at bounding box center [282, 288] width 84 height 6
click at [225, 285] on div "Back Submit to feature on our public gallery." at bounding box center [282, 159] width 328 height 279
click at [27, 10] on div at bounding box center [25, 9] width 8 height 8
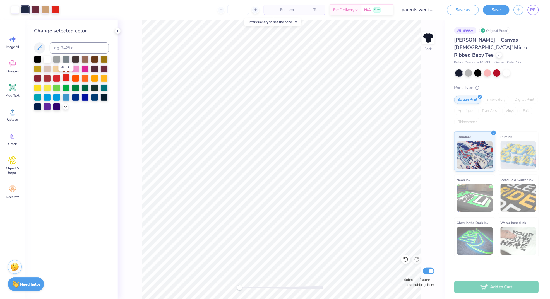
click at [64, 79] on div at bounding box center [66, 77] width 7 height 7
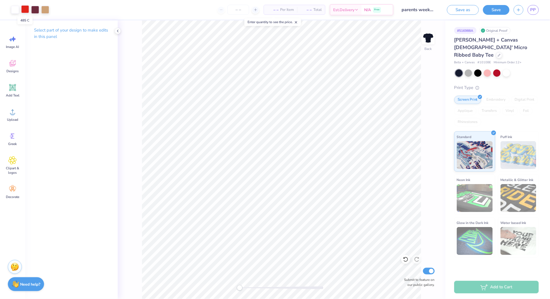
click at [25, 8] on div at bounding box center [25, 9] width 8 height 8
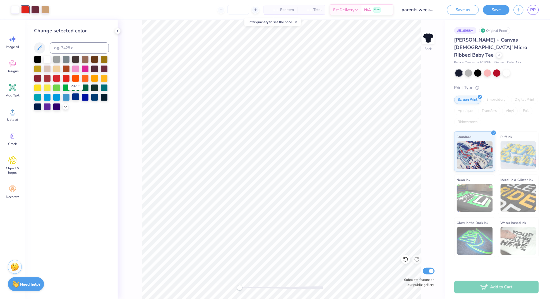
click at [73, 98] on div at bounding box center [75, 96] width 7 height 7
click at [405, 256] on div at bounding box center [406, 259] width 9 height 9
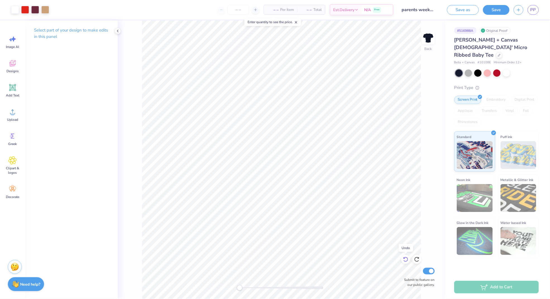
click at [405, 259] on icon at bounding box center [406, 259] width 5 height 5
click at [140, 28] on div "Back Submit to feature on our public gallery." at bounding box center [282, 159] width 328 height 279
type input "1.43"
type input "0.82"
type input "2.49"
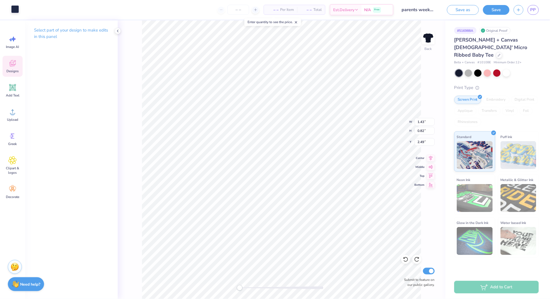
click at [12, 8] on div at bounding box center [15, 9] width 8 height 8
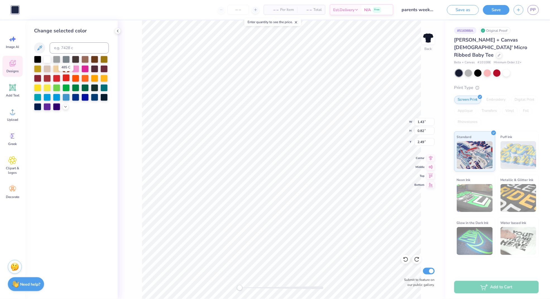
click at [66, 78] on div at bounding box center [66, 77] width 7 height 7
click at [133, 83] on div "Back W 1.43 1.43 " H 0.82 0.82 " Y 2.49 2.49 " Center Middle Top Bottom Submit …" at bounding box center [282, 159] width 328 height 279
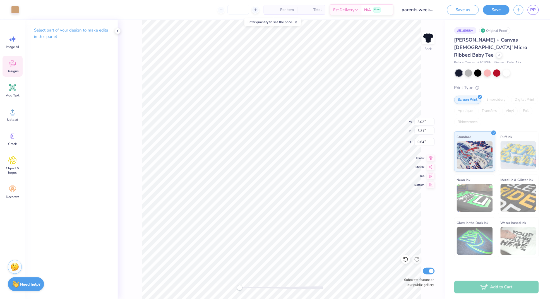
type input "2.98"
type input "1.86"
type input "2.53"
type input "3.02"
type input "5.31"
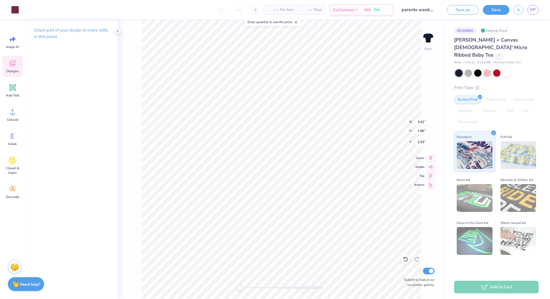
type input "0.64"
type input "1.67"
type input "0.37"
type input "2.47"
type input "1.43"
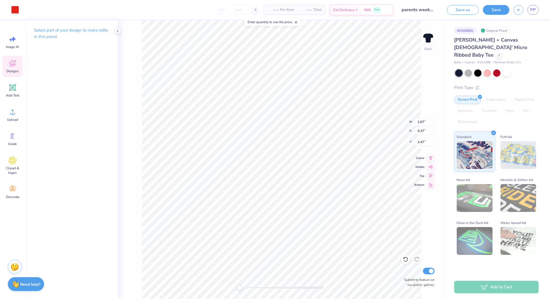
type input "0.82"
type input "2.49"
click at [15, 9] on div at bounding box center [15, 9] width 8 height 8
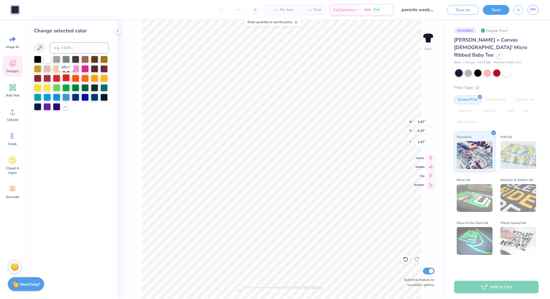
click at [66, 79] on div at bounding box center [66, 77] width 7 height 7
click at [140, 77] on div "Back W 1.67 1.67 " H 0.37 0.37 " Y 2.47 2.47 " Center Middle Top Bottom Submit …" at bounding box center [282, 159] width 328 height 279
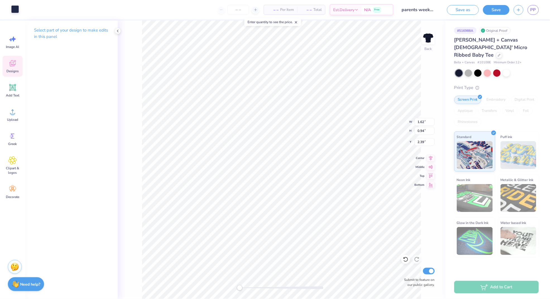
click at [17, 8] on div at bounding box center [15, 9] width 8 height 8
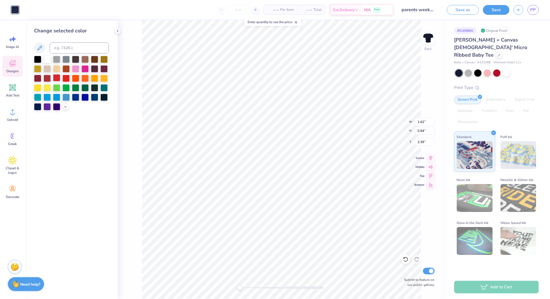
click at [58, 80] on div at bounding box center [56, 77] width 7 height 7
click at [132, 57] on div "Back W 1.62 1.62 " H 0.94 0.94 " Y 2.39 2.39 " Center Middle Top Bottom Submit …" at bounding box center [282, 159] width 328 height 279
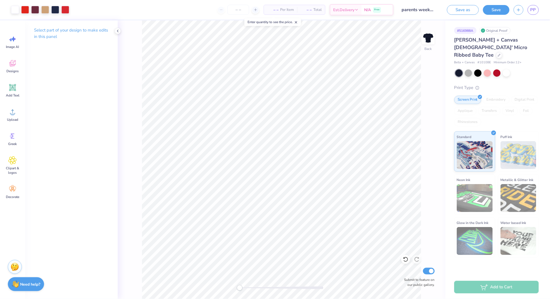
click at [141, 57] on div "Back Submit to feature on our public gallery." at bounding box center [282, 159] width 328 height 279
click at [494, 10] on button "Save" at bounding box center [496, 9] width 27 height 10
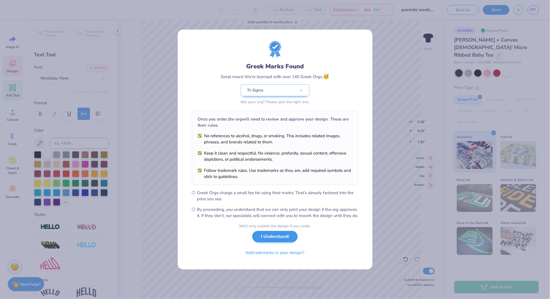
click at [271, 238] on button "I Understand!" at bounding box center [275, 236] width 46 height 11
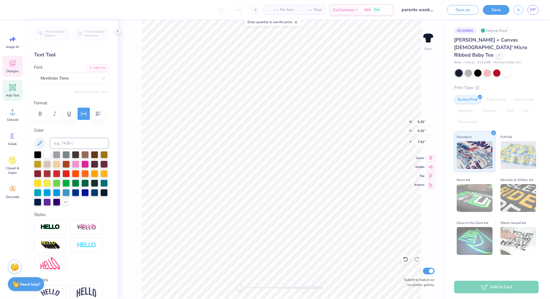
scroll to position [0, 0]
type textarea "S"
type textarea "Parents weekend 2025"
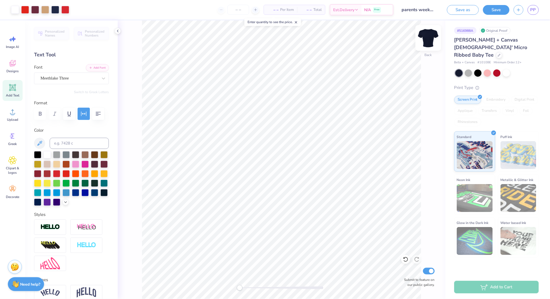
click at [430, 37] on img at bounding box center [429, 38] width 22 height 22
click at [424, 39] on img at bounding box center [428, 37] width 11 height 11
click at [431, 38] on img at bounding box center [429, 38] width 22 height 22
type input "6.40"
type input "5.44"
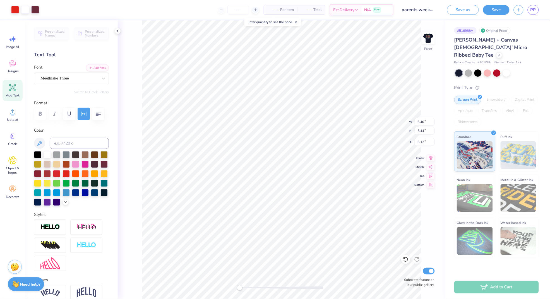
type input "6.12"
click at [406, 259] on icon at bounding box center [406, 260] width 6 height 6
type input "3.75"
type input "5.41"
type input "3.05"
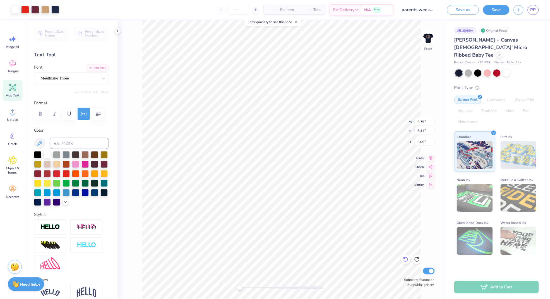
type input "3.38"
type input "3.22"
type input "5.65"
click at [406, 258] on icon at bounding box center [406, 260] width 6 height 6
type input "3.75"
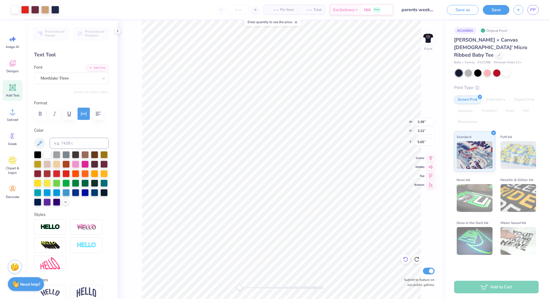
type input "5.41"
type input "7.01"
type input "4.39"
type input "3.99"
type input "5.77"
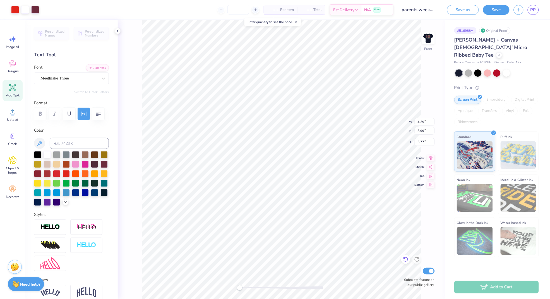
click at [404, 260] on icon at bounding box center [406, 260] width 6 height 6
type input "1.44"
type input "1.66"
type input "8.92"
type input "3.50"
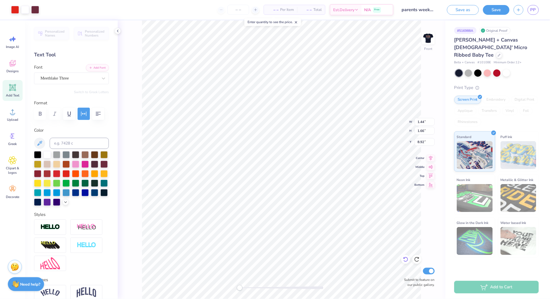
type input "5.15"
type input "7.24"
type input "6.40"
type input "9.24"
type input "4.85"
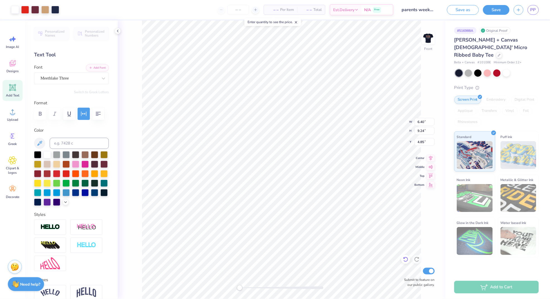
type input "4.82"
click at [14, 69] on span "Designs" at bounding box center [12, 71] width 12 height 4
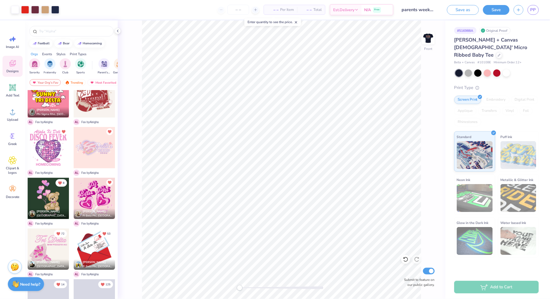
scroll to position [476, 0]
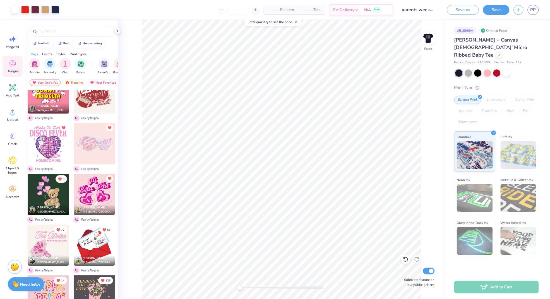
click at [57, 189] on div at bounding box center [48, 194] width 41 height 41
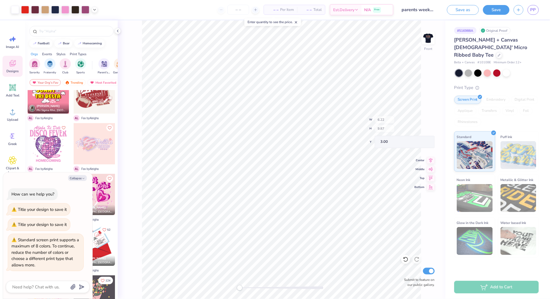
type textarea "x"
type input "4.17"
type input "5.10"
type input "6.16"
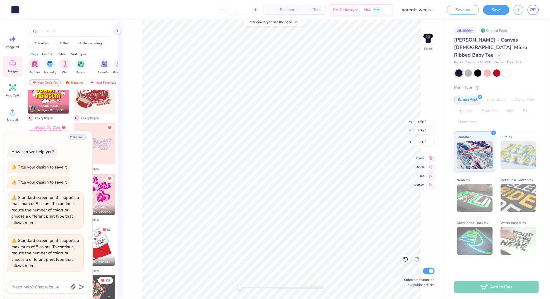
type textarea "x"
type input "4.19"
type input "5.11"
type input "6.15"
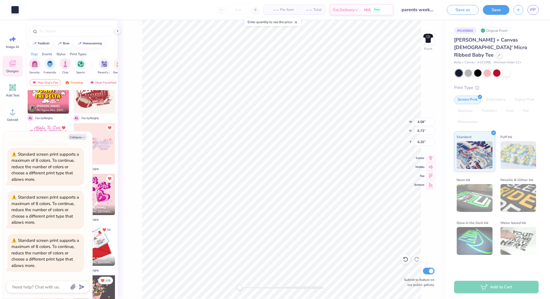
type textarea "x"
type input "4.06"
type input "4.79"
type input "6.47"
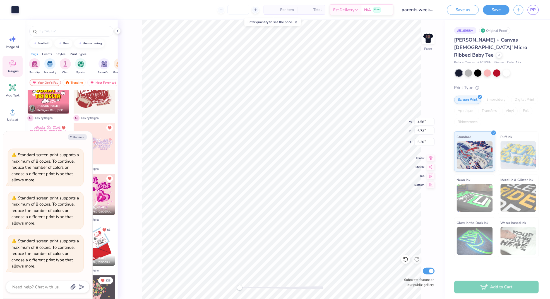
type textarea "x"
type input "4.23"
type input "5.13"
type input "6.15"
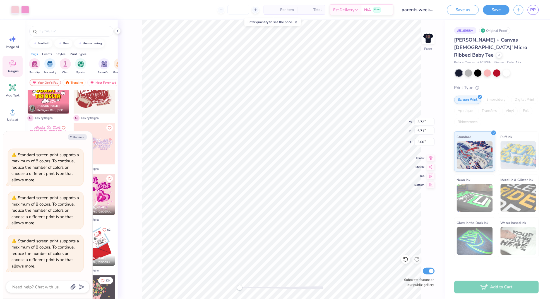
type textarea "x"
type input "1.15"
click at [405, 259] on icon at bounding box center [406, 260] width 6 height 6
click at [405, 259] on icon at bounding box center [404, 258] width 1 height 1
click at [405, 259] on icon at bounding box center [406, 260] width 6 height 6
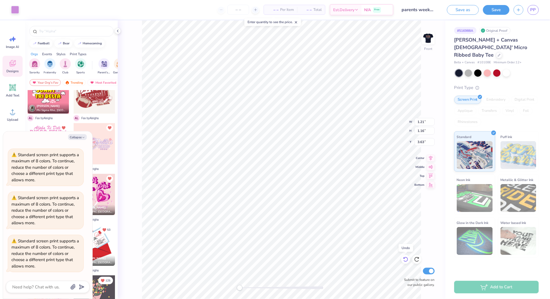
click at [405, 260] on icon at bounding box center [406, 260] width 6 height 6
type textarea "x"
type input "1.01"
type textarea "x"
type input "4.90"
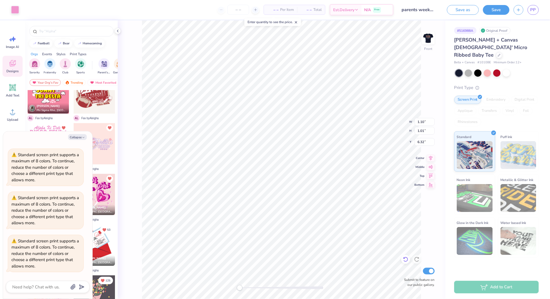
type input "7.07"
type input "5.91"
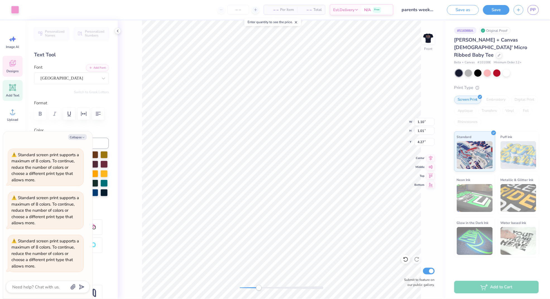
click at [259, 287] on div at bounding box center [282, 288] width 84 height 6
type textarea "x"
type input "3.72"
type input "6.71"
type input "1.01"
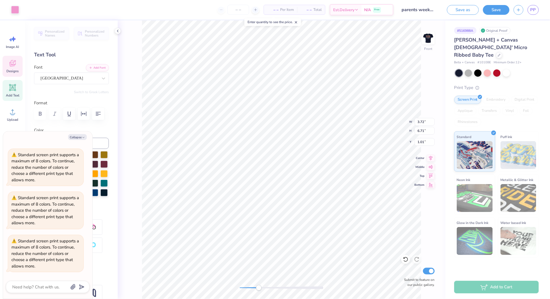
type textarea "x"
type input "1.28"
type input "1.09"
type input "4.96"
type textarea "x"
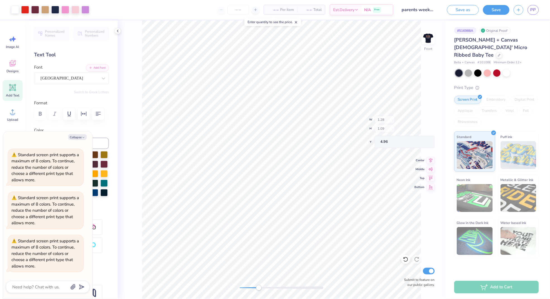
type input "3.74"
type input "6.71"
type input "1.01"
click at [243, 283] on div "Front W 3.74 3.74 " H 6.71 6.71 " Y 1.01 1.01 " Center Middle Top Bottom Submit…" at bounding box center [282, 159] width 328 height 279
click at [86, 11] on div at bounding box center [86, 9] width 8 height 8
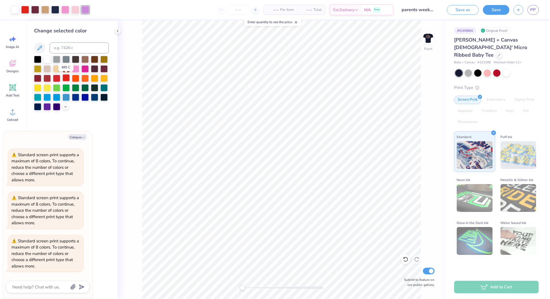
click at [64, 77] on div at bounding box center [66, 77] width 7 height 7
click at [64, 9] on div at bounding box center [65, 9] width 8 height 8
click at [66, 79] on div at bounding box center [66, 77] width 7 height 7
click at [46, 77] on div at bounding box center [47, 77] width 7 height 7
click at [62, 12] on div at bounding box center [65, 9] width 8 height 8
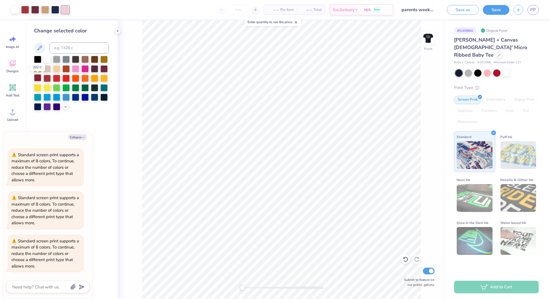
click at [38, 78] on div at bounding box center [37, 77] width 7 height 7
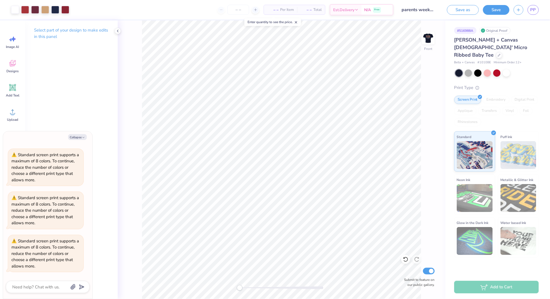
click at [239, 288] on div "Accessibility label" at bounding box center [240, 288] width 6 height 6
type textarea "x"
type input "2.63"
click at [429, 39] on img at bounding box center [429, 38] width 22 height 22
click at [496, 10] on button "Save" at bounding box center [496, 9] width 27 height 10
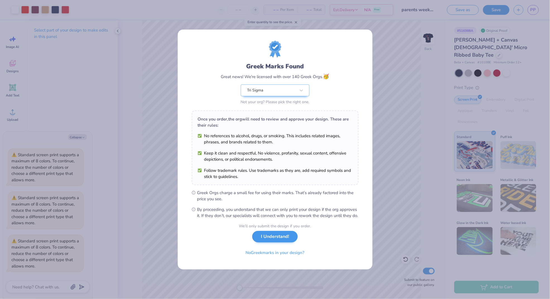
click at [278, 237] on button "I Understand!" at bounding box center [275, 236] width 46 height 11
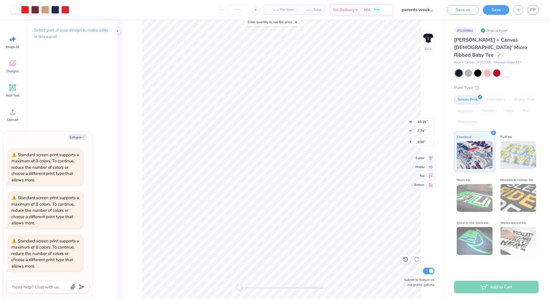
type textarea "x"
type input "2.21"
type textarea "x"
type input "10.47"
type input "7.99"
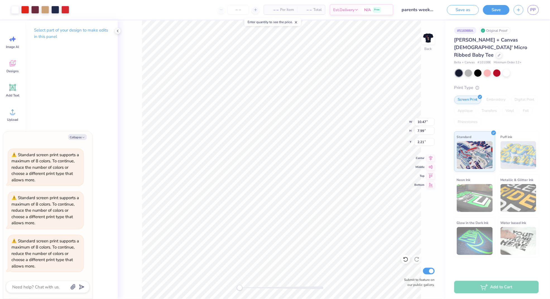
type input "1.96"
click at [430, 40] on img at bounding box center [429, 38] width 22 height 22
click at [431, 36] on img at bounding box center [429, 38] width 22 height 22
click at [498, 9] on button "Save" at bounding box center [496, 9] width 27 height 10
click at [480, 290] on div "Add to Cart" at bounding box center [497, 287] width 85 height 13
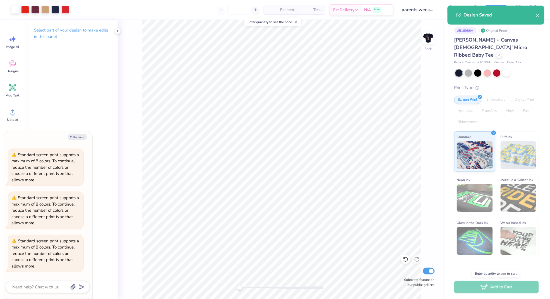
click at [486, 289] on div "Add to Cart" at bounding box center [497, 287] width 85 height 13
click at [491, 274] on div "Enter quantity to add to cart" at bounding box center [497, 274] width 48 height 8
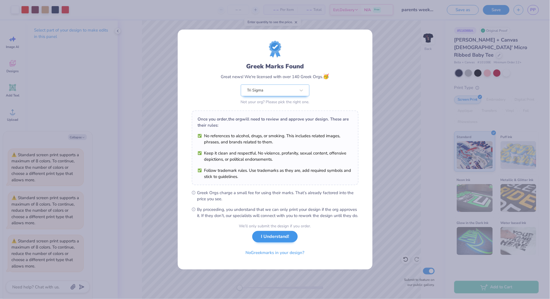
click at [276, 236] on button "I Understand!" at bounding box center [275, 236] width 46 height 11
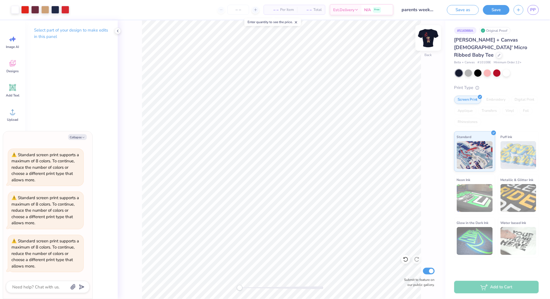
click at [431, 38] on img at bounding box center [429, 38] width 22 height 22
click at [429, 40] on img at bounding box center [429, 38] width 22 height 22
click at [429, 39] on img at bounding box center [429, 38] width 22 height 22
click at [427, 40] on img at bounding box center [429, 38] width 22 height 22
click at [424, 34] on img at bounding box center [429, 38] width 22 height 22
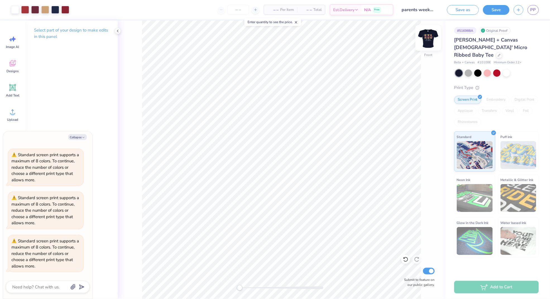
click at [431, 34] on img at bounding box center [429, 38] width 22 height 22
click at [61, 10] on div at bounding box center [65, 9] width 8 height 8
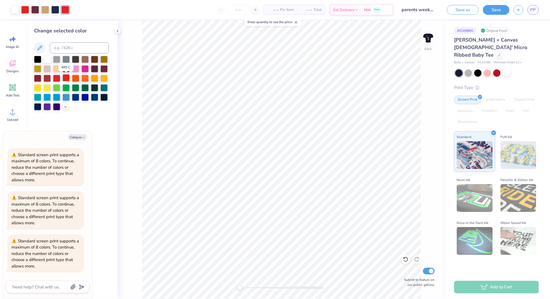
click at [66, 79] on div at bounding box center [66, 77] width 7 height 7
click at [110, 194] on div "Change selected color" at bounding box center [71, 159] width 93 height 279
click at [429, 41] on img at bounding box center [429, 38] width 22 height 22
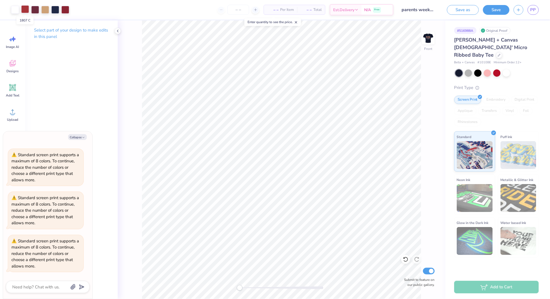
click at [23, 10] on div at bounding box center [25, 9] width 8 height 8
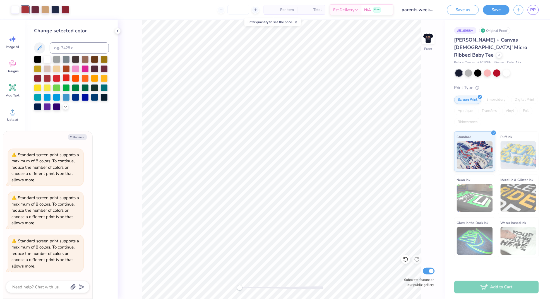
click at [66, 78] on div at bounding box center [66, 77] width 7 height 7
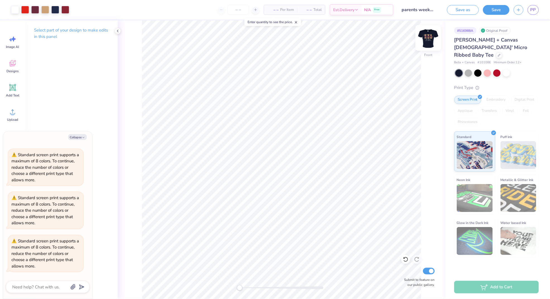
click at [429, 41] on img at bounding box center [429, 38] width 22 height 22
click at [429, 41] on img at bounding box center [428, 37] width 11 height 11
click at [427, 40] on img at bounding box center [428, 37] width 11 height 11
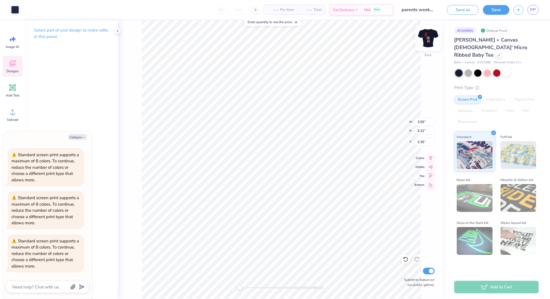
click at [427, 42] on img at bounding box center [429, 38] width 22 height 22
type textarea "x"
type input "3.59"
type input "5.27"
type input "4.83"
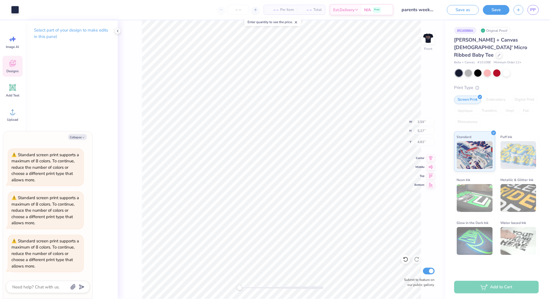
type textarea "x"
type input "1.40"
type input "1.31"
type input "5.01"
type textarea "x"
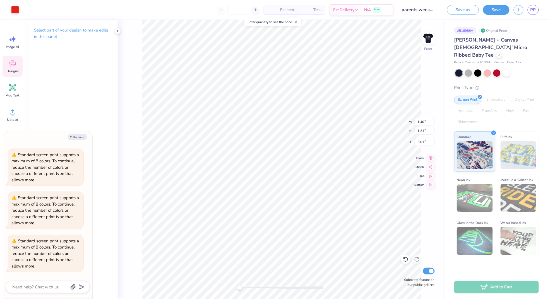
type input "1.45"
type input "1.44"
type input "2.65"
click at [13, 11] on div at bounding box center [15, 9] width 8 height 8
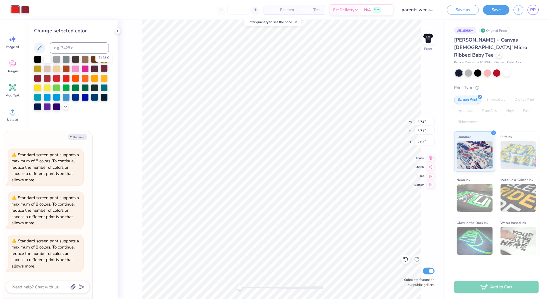
click at [104, 70] on div at bounding box center [104, 68] width 7 height 7
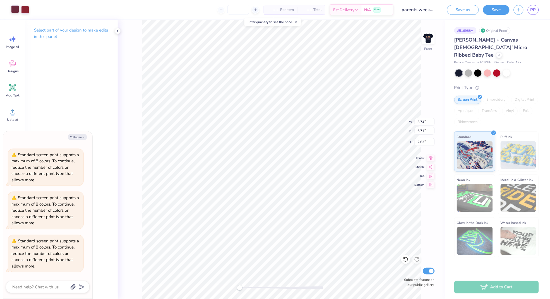
click at [12, 8] on div at bounding box center [15, 9] width 8 height 8
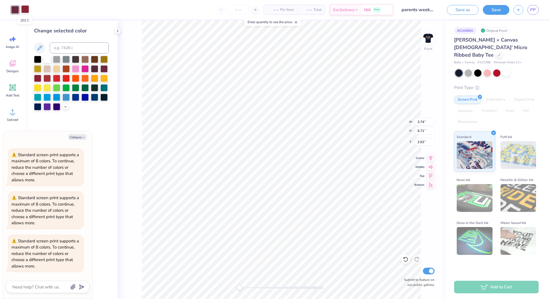
click at [24, 10] on div at bounding box center [25, 9] width 8 height 8
click at [16, 10] on div at bounding box center [15, 9] width 8 height 8
click at [65, 81] on div at bounding box center [66, 77] width 7 height 7
click at [44, 79] on div at bounding box center [47, 77] width 7 height 7
click at [24, 9] on div at bounding box center [25, 9] width 8 height 8
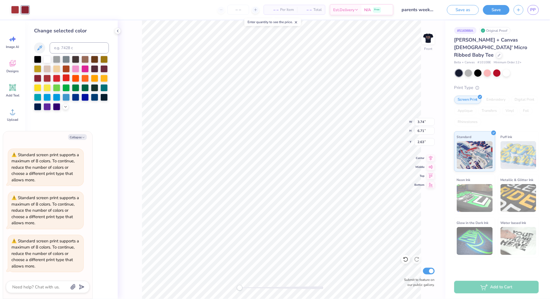
click at [68, 79] on div at bounding box center [66, 77] width 7 height 7
click at [15, 11] on div at bounding box center [15, 9] width 8 height 8
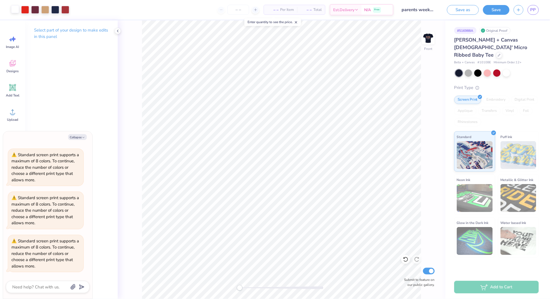
click at [513, 288] on div "Add to Cart" at bounding box center [497, 287] width 85 height 13
click at [426, 40] on img at bounding box center [429, 38] width 22 height 22
click at [46, 252] on div "Standard screen print supports a maximum of 8 colors. To continue, reduce the n…" at bounding box center [45, 253] width 68 height 31
click at [38, 289] on textarea at bounding box center [40, 287] width 57 height 7
type textarea "x"
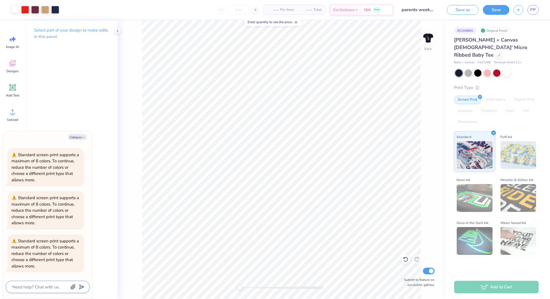
type textarea "h"
type textarea "x"
type textarea "ho"
type textarea "x"
type textarea "how"
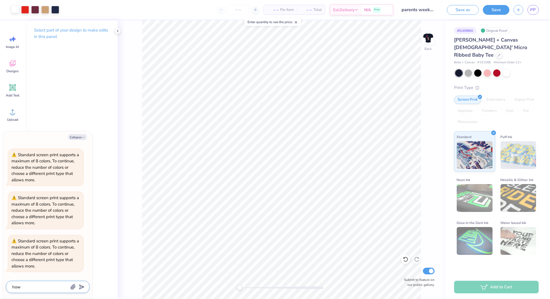
type textarea "x"
type textarea "how"
type textarea "x"
type textarea "how m"
type textarea "x"
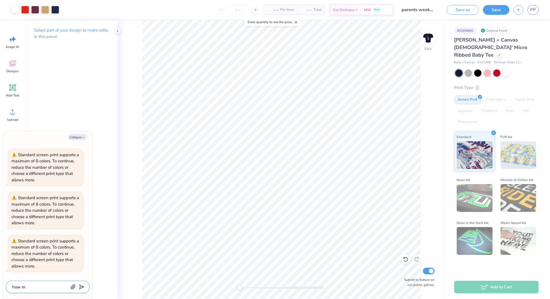
type textarea "how ma"
type textarea "x"
type textarea "how man"
type textarea "x"
type textarea "how many"
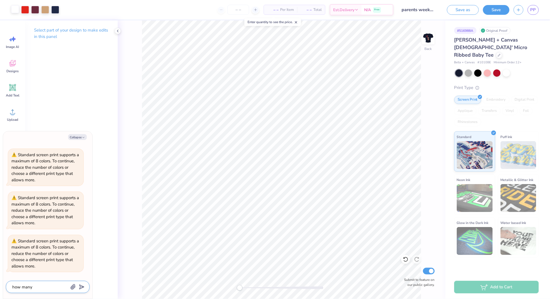
type textarea "x"
type textarea "how many"
type textarea "x"
type textarea "how many c"
type textarea "x"
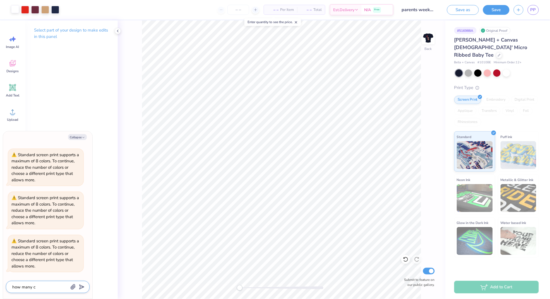
type textarea "how many co"
type textarea "x"
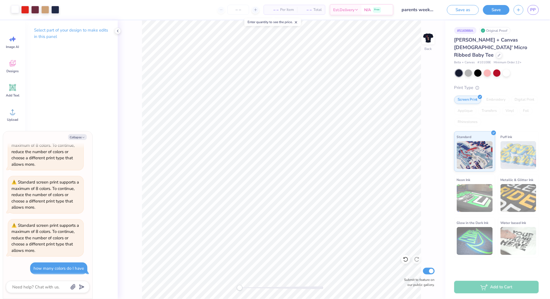
scroll to position [145, 0]
click at [429, 38] on img at bounding box center [429, 38] width 22 height 22
click at [65, 9] on div at bounding box center [65, 9] width 8 height 8
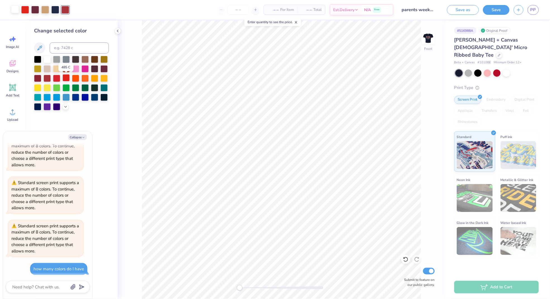
click at [65, 77] on div at bounding box center [66, 77] width 7 height 7
click at [141, 52] on div "Front Submit to feature on our public gallery." at bounding box center [282, 159] width 328 height 279
click at [135, 16] on div "– – Per Item – – Total Est. Delivery N/A Free" at bounding box center [228, 10] width 330 height 20
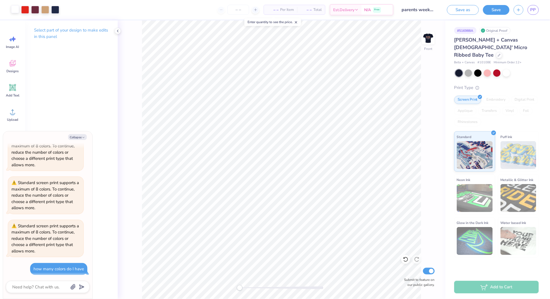
click at [477, 283] on div "Add to Cart" at bounding box center [497, 287] width 85 height 13
drag, startPoint x: 477, startPoint y: 283, endPoint x: 422, endPoint y: 282, distance: 55.0
click at [476, 283] on div "Add to Cart" at bounding box center [497, 287] width 85 height 13
click at [120, 29] on icon at bounding box center [118, 31] width 4 height 4
click at [502, 9] on button "Save" at bounding box center [496, 9] width 27 height 10
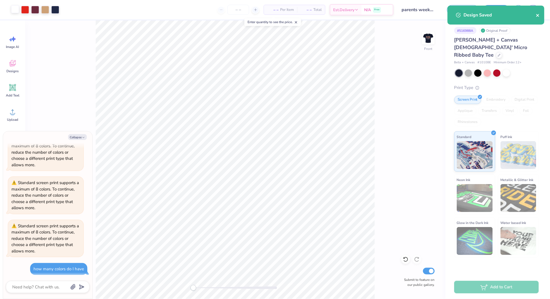
click at [539, 15] on icon "close" at bounding box center [538, 15] width 3 height 3
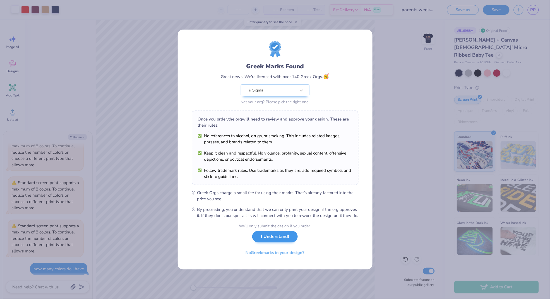
click at [276, 239] on button "I Understand!" at bounding box center [275, 236] width 46 height 11
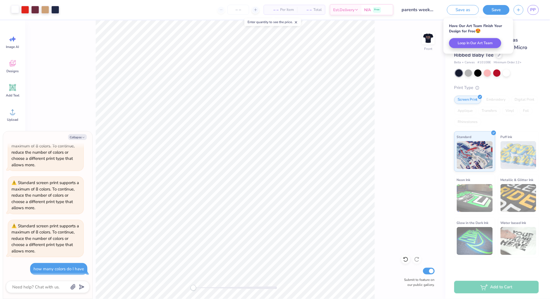
click at [463, 291] on div "Add to Cart" at bounding box center [497, 287] width 85 height 13
click at [482, 293] on div "Add to Cart" at bounding box center [497, 287] width 85 height 13
click at [500, 29] on div "Original Proof" at bounding box center [495, 30] width 31 height 7
click at [468, 30] on div "# 516988A" at bounding box center [466, 30] width 22 height 7
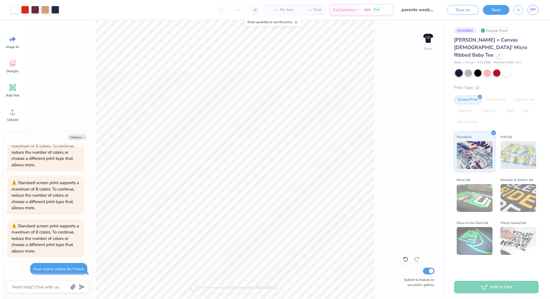
click at [254, 10] on icon at bounding box center [256, 10] width 4 height 4
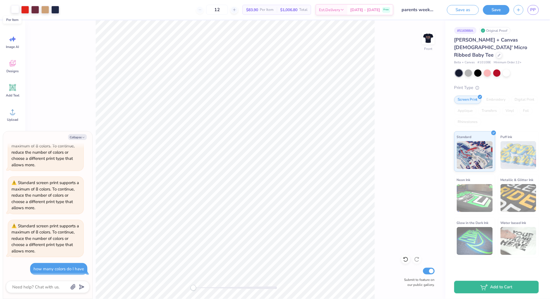
click at [258, 10] on span "$83.90" at bounding box center [252, 10] width 12 height 6
click at [272, 10] on span "Per Item" at bounding box center [267, 10] width 14 height 6
click at [237, 11] on icon at bounding box center [235, 10] width 4 height 4
click at [235, 10] on line at bounding box center [234, 10] width 2 height 0
click at [237, 9] on icon at bounding box center [235, 10] width 4 height 4
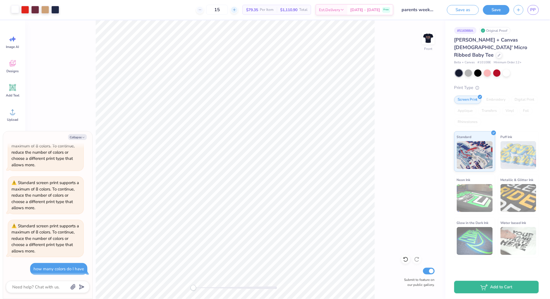
click at [237, 9] on icon at bounding box center [235, 10] width 4 height 4
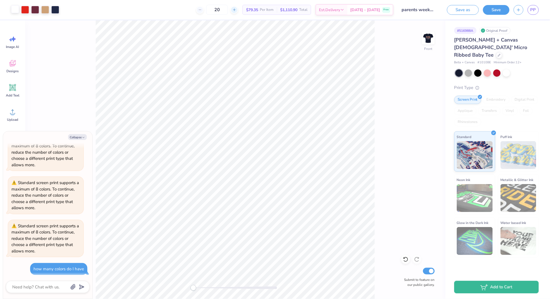
click at [237, 9] on icon at bounding box center [235, 10] width 4 height 4
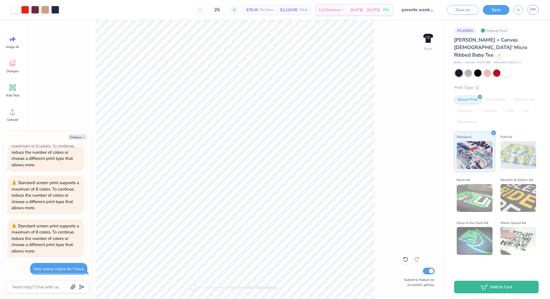
click at [237, 9] on icon at bounding box center [235, 10] width 4 height 4
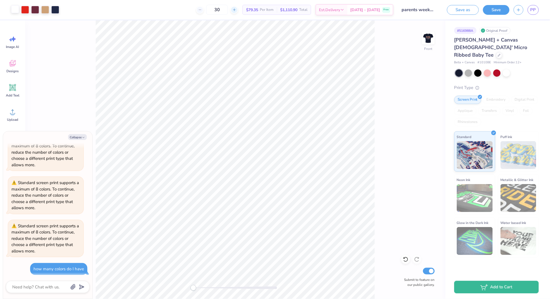
click at [237, 9] on icon at bounding box center [235, 10] width 4 height 4
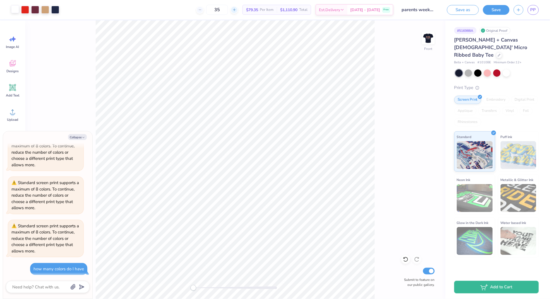
click at [237, 9] on icon at bounding box center [235, 10] width 4 height 4
click at [237, 11] on icon at bounding box center [235, 10] width 4 height 4
click at [240, 11] on div "37" at bounding box center [239, 10] width 42 height 10
click at [237, 10] on icon at bounding box center [235, 10] width 4 height 4
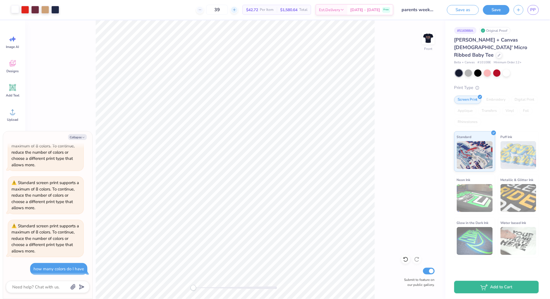
click at [237, 10] on icon at bounding box center [235, 10] width 4 height 4
click at [258, 8] on span "$42.06" at bounding box center [252, 10] width 12 height 6
click at [298, 12] on span "$1,682.40" at bounding box center [288, 10] width 17 height 6
click at [237, 9] on icon at bounding box center [235, 10] width 4 height 4
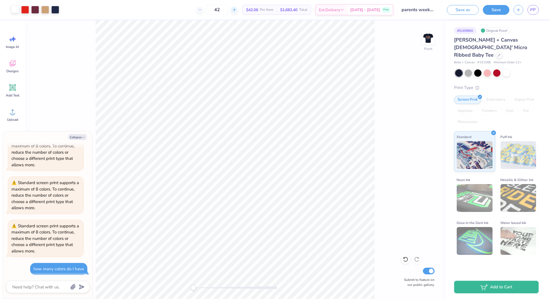
click at [237, 9] on icon at bounding box center [235, 10] width 4 height 4
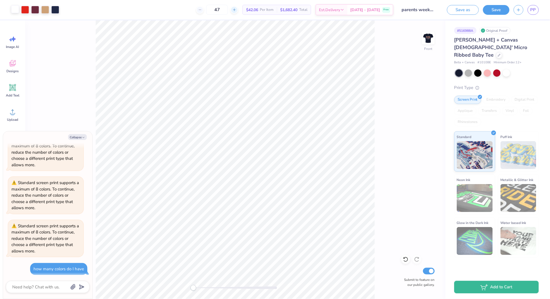
click at [237, 9] on icon at bounding box center [235, 10] width 4 height 4
click at [12, 9] on div at bounding box center [15, 9] width 8 height 8
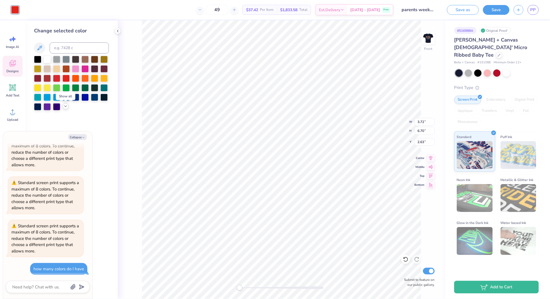
click at [63, 109] on div at bounding box center [66, 106] width 6 height 6
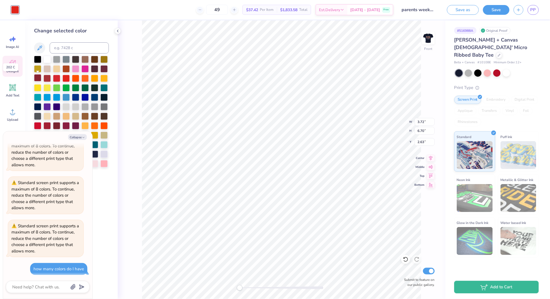
click at [37, 78] on div at bounding box center [37, 77] width 7 height 7
click at [133, 54] on div "Front W 3.72 3.72 " H 6.70 6.70 " Y 2.63 2.63 " Center Middle Top Bottom Submit…" at bounding box center [282, 159] width 328 height 279
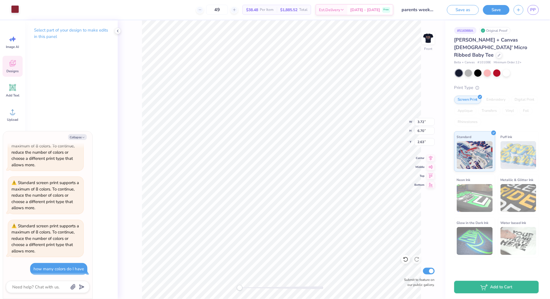
click at [12, 9] on div at bounding box center [15, 9] width 8 height 8
click at [25, 7] on div at bounding box center [25, 9] width 8 height 8
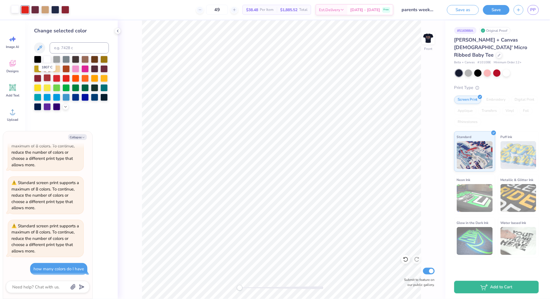
click at [49, 80] on div at bounding box center [47, 77] width 7 height 7
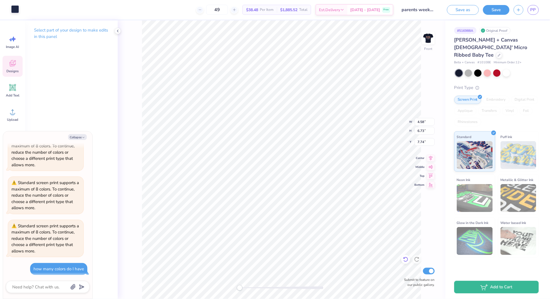
click at [407, 261] on icon at bounding box center [406, 260] width 6 height 6
click at [405, 260] on icon at bounding box center [406, 260] width 6 height 6
click at [405, 257] on icon at bounding box center [406, 260] width 6 height 6
click at [405, 259] on icon at bounding box center [406, 260] width 6 height 6
click at [416, 259] on icon at bounding box center [417, 260] width 6 height 6
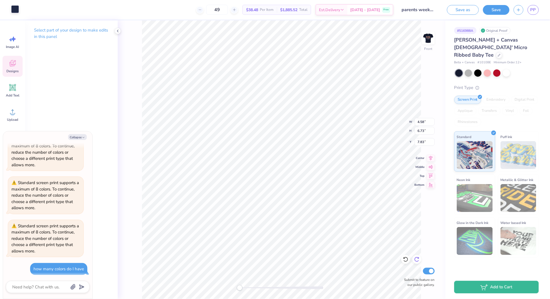
click at [417, 260] on icon at bounding box center [417, 260] width 6 height 6
click at [419, 260] on icon at bounding box center [417, 260] width 6 height 6
click at [417, 260] on icon at bounding box center [417, 260] width 6 height 6
click at [407, 260] on icon at bounding box center [406, 260] width 6 height 6
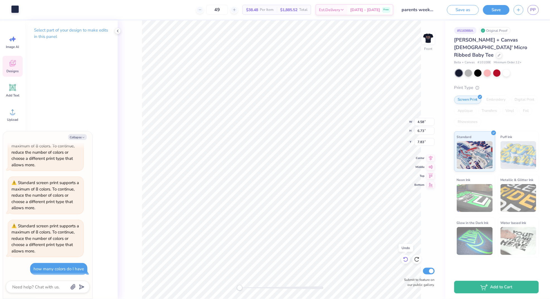
click at [407, 260] on icon at bounding box center [406, 260] width 6 height 6
click at [419, 259] on icon at bounding box center [417, 260] width 6 height 6
click at [405, 260] on icon at bounding box center [406, 260] width 6 height 6
click at [418, 260] on icon at bounding box center [417, 260] width 6 height 6
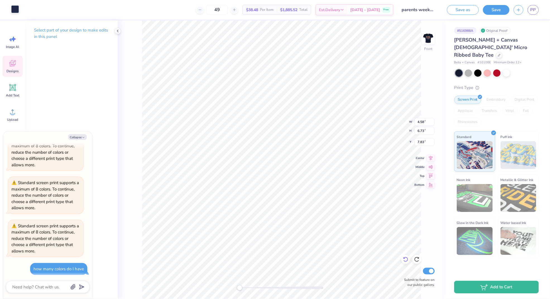
click at [405, 261] on icon at bounding box center [406, 260] width 6 height 6
click at [407, 262] on icon at bounding box center [406, 259] width 5 height 5
click at [419, 262] on icon at bounding box center [417, 260] width 6 height 6
click at [417, 258] on icon at bounding box center [417, 260] width 6 height 6
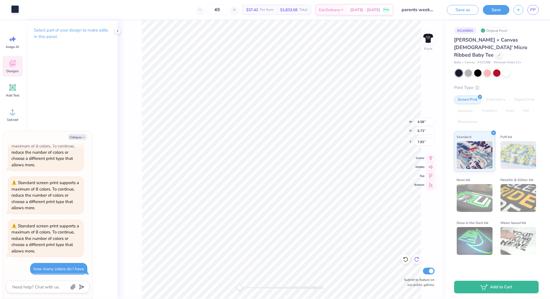
click at [418, 259] on icon at bounding box center [417, 260] width 6 height 6
click at [417, 259] on icon at bounding box center [417, 260] width 6 height 6
click at [24, 8] on div at bounding box center [25, 9] width 8 height 8
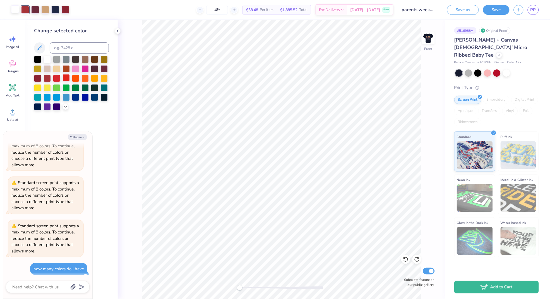
click at [65, 81] on div at bounding box center [66, 77] width 7 height 7
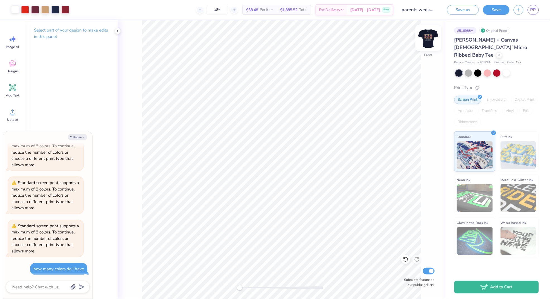
click at [434, 33] on img at bounding box center [429, 38] width 22 height 22
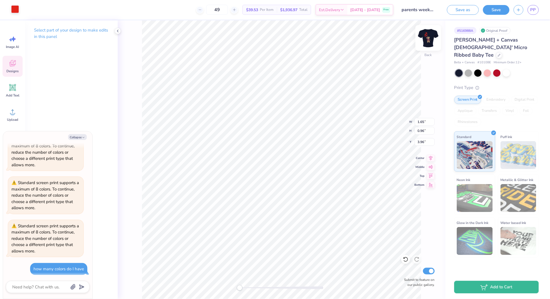
click at [428, 37] on img at bounding box center [429, 38] width 22 height 22
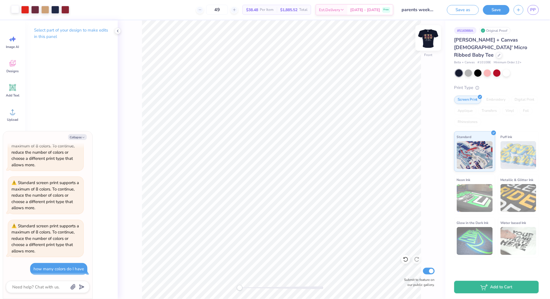
click at [431, 40] on img at bounding box center [429, 38] width 22 height 22
click at [428, 42] on img at bounding box center [429, 38] width 22 height 22
click at [433, 40] on img at bounding box center [429, 38] width 22 height 22
click at [433, 38] on img at bounding box center [429, 38] width 22 height 22
click at [497, 10] on button "Save" at bounding box center [496, 9] width 27 height 10
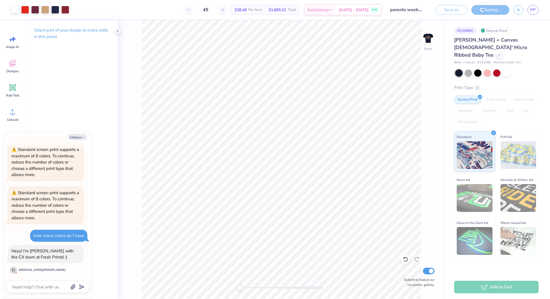
scroll to position [178, 0]
click at [83, 137] on icon "button" at bounding box center [83, 137] width 3 height 3
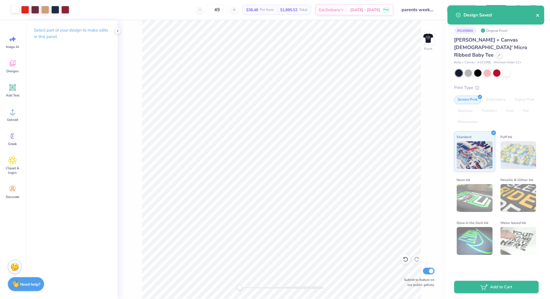
click at [538, 13] on icon "close" at bounding box center [538, 15] width 4 height 4
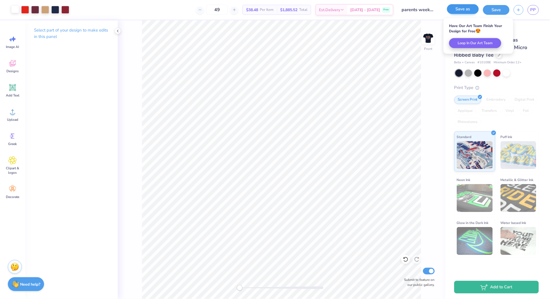
click at [467, 11] on button "Save as" at bounding box center [463, 9] width 32 height 10
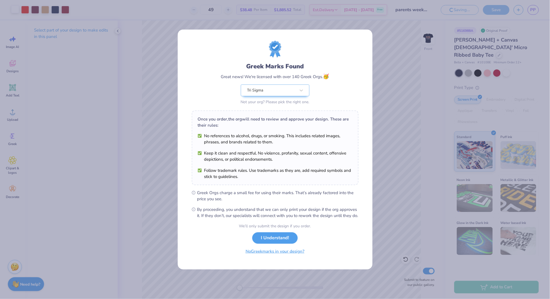
click at [276, 243] on button "I Understand!" at bounding box center [275, 238] width 46 height 11
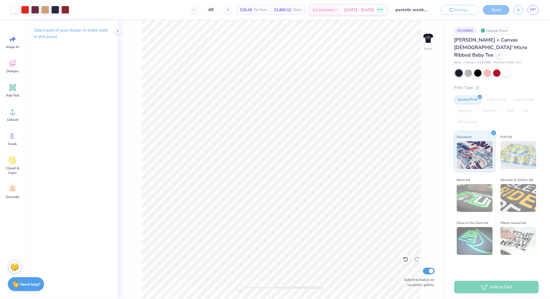
click at [278, 238] on div "Licensed Marks Found No references to alcohol, drugs, or smoking. This includes…" at bounding box center [275, 149] width 550 height 299
click at [499, 287] on div "Add to Cart" at bounding box center [497, 287] width 85 height 13
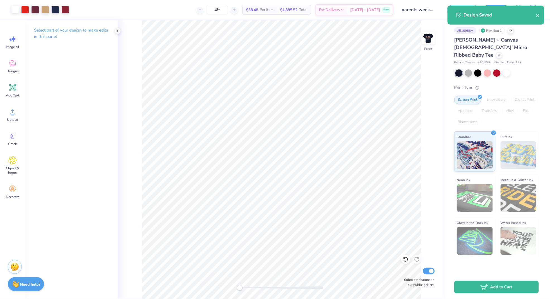
click at [541, 14] on div "Design Saved" at bounding box center [496, 15] width 97 height 19
click at [539, 14] on icon "close" at bounding box center [538, 15] width 3 height 3
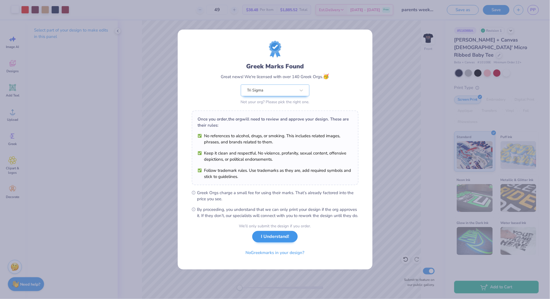
click at [283, 240] on button "I Understand!" at bounding box center [275, 236] width 46 height 11
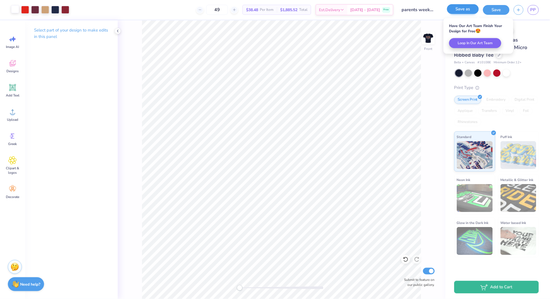
click at [466, 8] on button "Save as" at bounding box center [463, 9] width 32 height 10
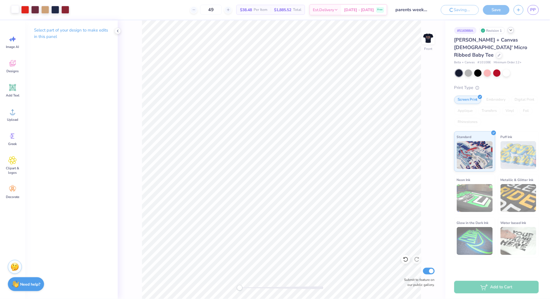
click at [511, 31] on icon at bounding box center [511, 30] width 4 height 4
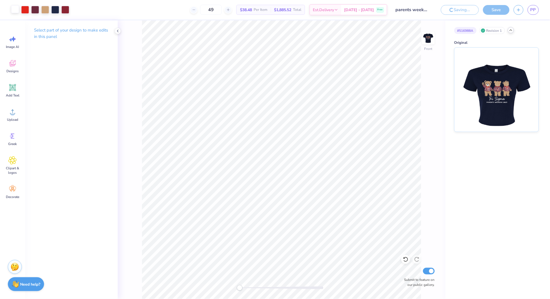
drag, startPoint x: 483, startPoint y: 45, endPoint x: 501, endPoint y: 29, distance: 23.9
click at [483, 46] on div "# 516988A Revision 1 Original" at bounding box center [498, 76] width 105 height 112
click at [501, 29] on div "Revision 1" at bounding box center [493, 30] width 26 height 7
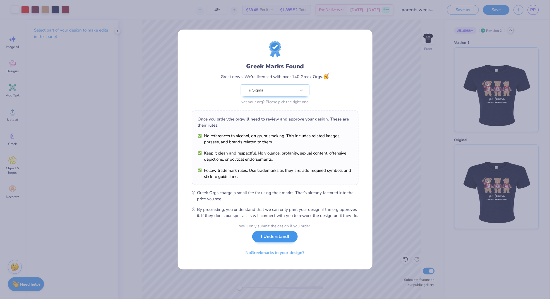
click at [275, 239] on button "I Understand!" at bounding box center [275, 236] width 46 height 11
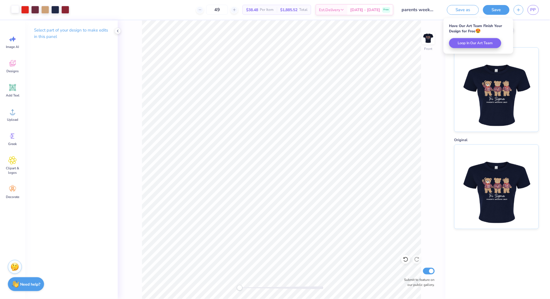
click at [527, 30] on div "# 516988A Revision 2" at bounding box center [497, 30] width 85 height 7
click at [498, 31] on div "Revision 2" at bounding box center [493, 30] width 26 height 7
click at [512, 30] on icon at bounding box center [511, 30] width 4 height 4
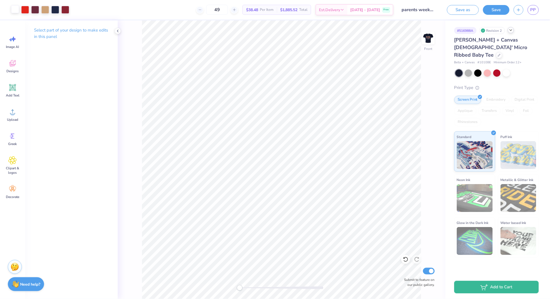
click at [500, 31] on div "Revision 2" at bounding box center [493, 30] width 26 height 7
click at [498, 54] on icon at bounding box center [499, 55] width 2 height 2
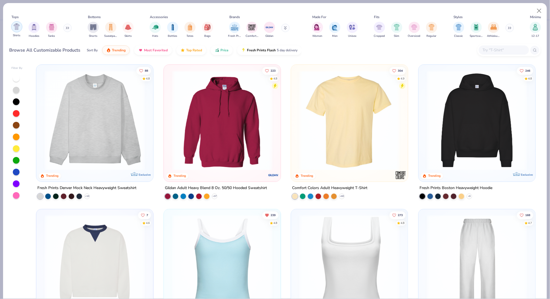
click at [14, 27] on img "filter for Shirts" at bounding box center [16, 26] width 6 height 6
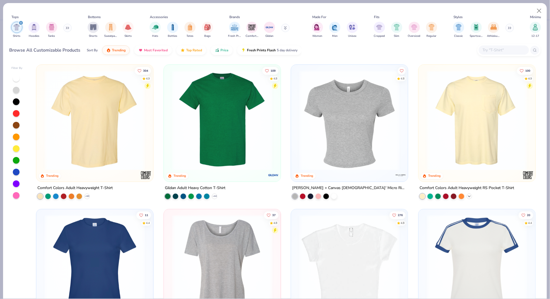
click at [470, 194] on icon at bounding box center [469, 196] width 4 height 4
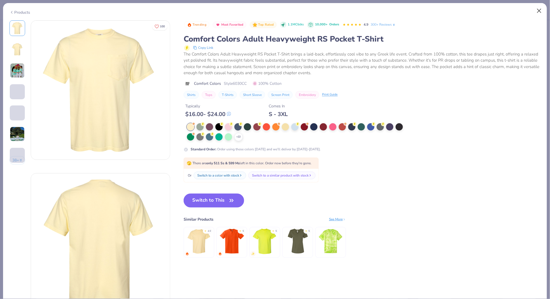
click at [538, 10] on button "Close" at bounding box center [540, 11] width 11 height 11
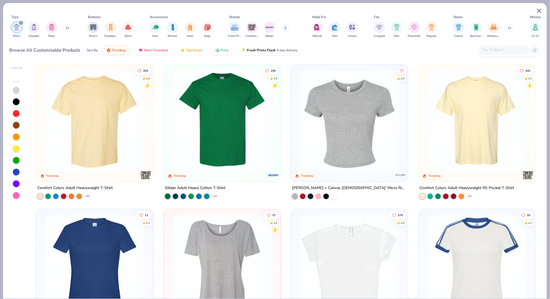
click at [537, 11] on button "Close" at bounding box center [540, 11] width 11 height 11
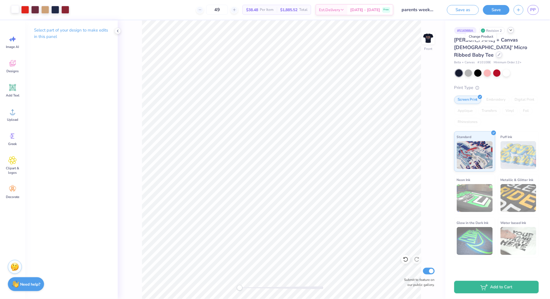
click at [498, 53] on icon at bounding box center [499, 54] width 3 height 3
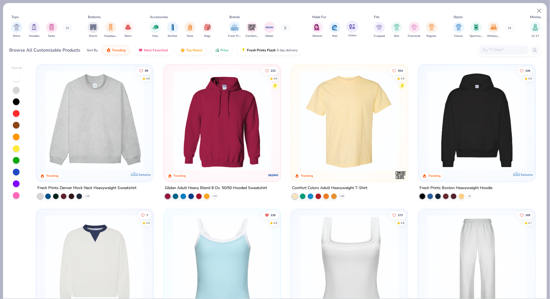
click at [351, 27] on img "filter for Unisex" at bounding box center [352, 26] width 6 height 6
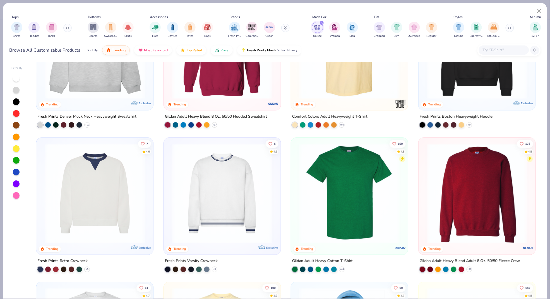
scroll to position [106, 0]
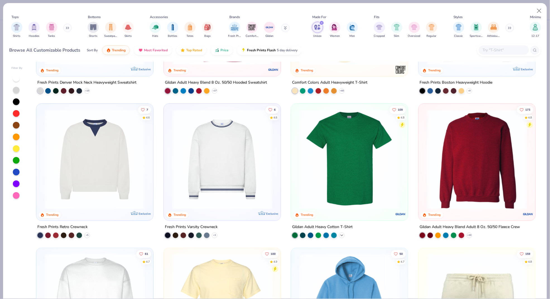
click at [342, 234] on icon at bounding box center [342, 235] width 4 height 4
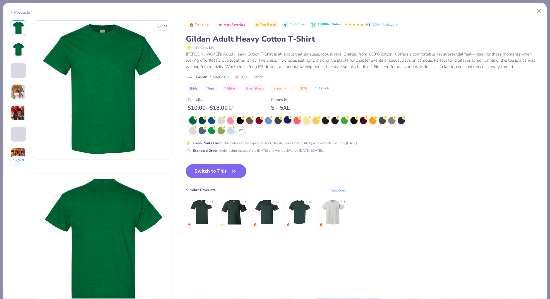
click at [289, 117] on icon at bounding box center [291, 117] width 4 height 4
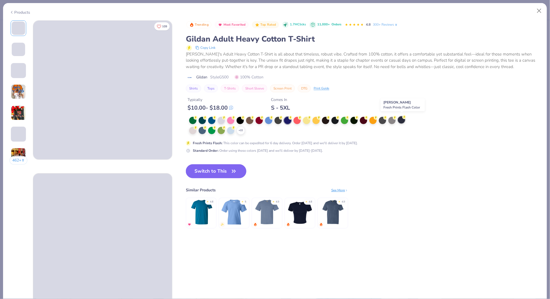
click at [402, 118] on div at bounding box center [401, 119] width 7 height 7
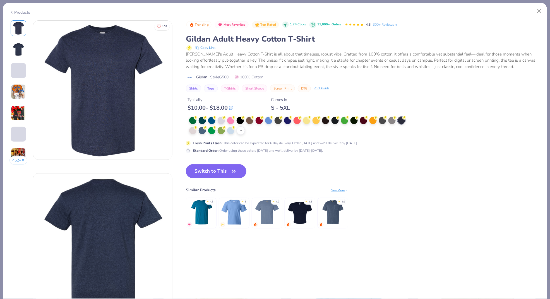
click at [238, 129] on div "+ 22" at bounding box center [241, 131] width 8 height 8
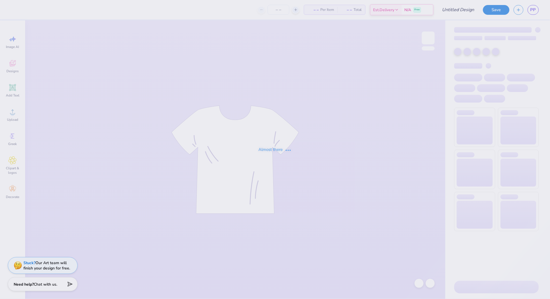
type input "parents weekend"
type input "49"
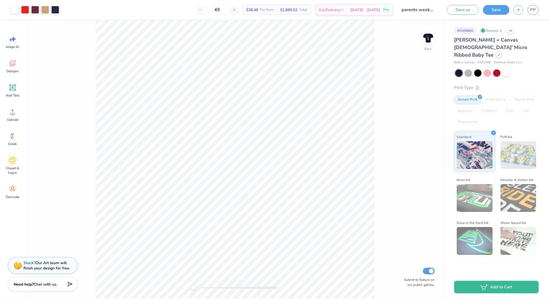
click at [498, 53] on icon at bounding box center [499, 54] width 3 height 3
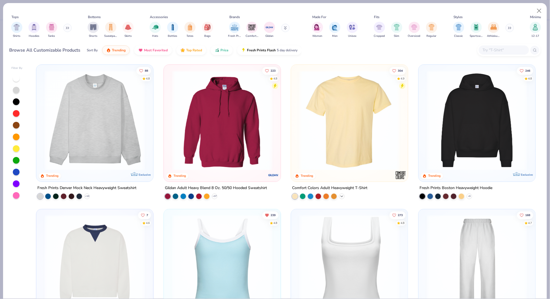
click at [342, 195] on icon at bounding box center [342, 196] width 4 height 4
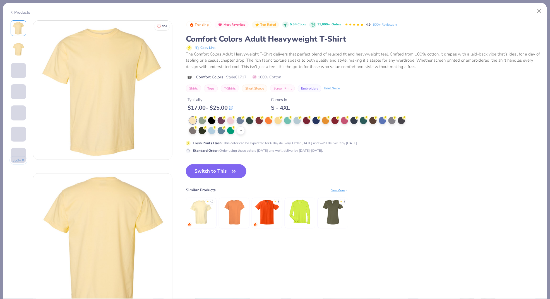
click at [243, 127] on div "+ 38" at bounding box center [241, 131] width 8 height 8
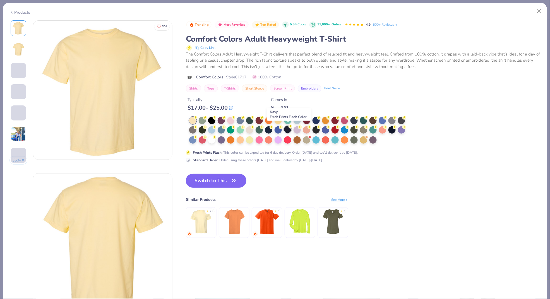
click at [286, 129] on div at bounding box center [287, 129] width 7 height 7
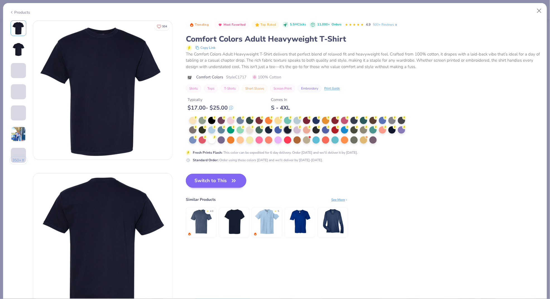
click at [223, 178] on button "Switch to This" at bounding box center [216, 181] width 61 height 14
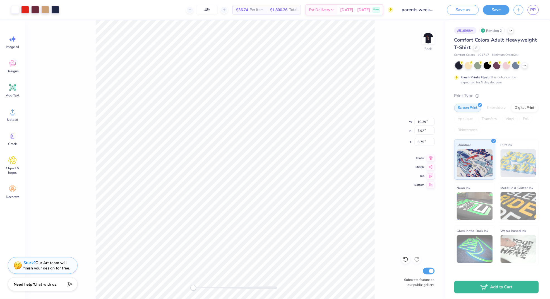
type input "4.58"
click at [426, 40] on img at bounding box center [429, 38] width 22 height 22
type input "5.51"
click at [380, 77] on div "Front W 6.92 6.92 " H 12.06 12.06 " Y 5.51 5.51 " Center Middle Top Bottom Subm…" at bounding box center [235, 159] width 421 height 279
click at [427, 38] on img at bounding box center [429, 38] width 22 height 22
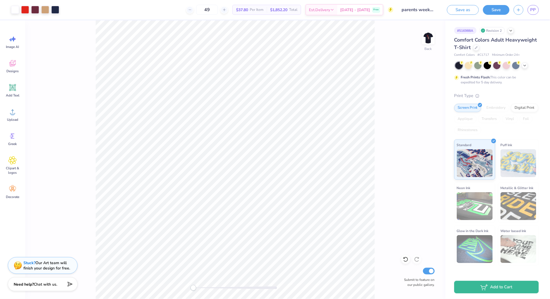
click at [427, 38] on img at bounding box center [428, 37] width 11 height 11
type input "5.45"
click at [432, 39] on img at bounding box center [429, 38] width 22 height 22
click at [388, 63] on div "Back Submit to feature on our public gallery." at bounding box center [235, 159] width 421 height 279
click at [346, 163] on div "Art colors 49 $37.80 Per Item $1,852.20 Total Est. Delivery [DATE] - [DATE] Fre…" at bounding box center [275, 149] width 550 height 299
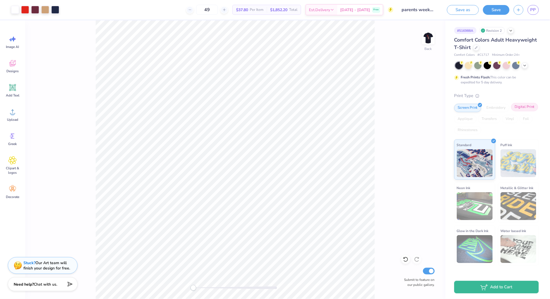
click at [530, 107] on div "Digital Print" at bounding box center [525, 107] width 27 height 8
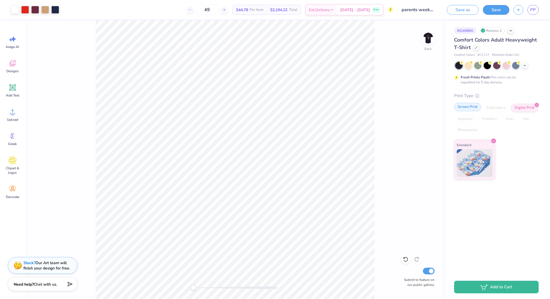
click at [470, 106] on div "Screen Print" at bounding box center [468, 107] width 27 height 8
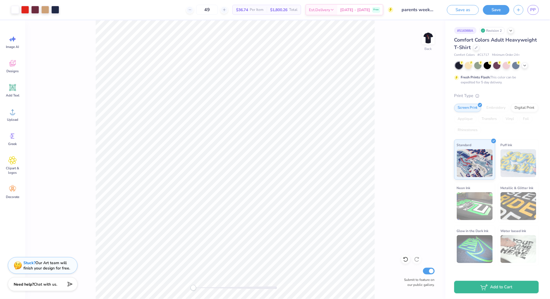
click at [532, 80] on div "Fresh Prints Flash: This color can be expedited for 5 day delivery." at bounding box center [497, 73] width 85 height 23
click at [403, 10] on input "parents weekend" at bounding box center [411, 9] width 55 height 11
click at [377, 10] on div "49 $36.74 Per Item $1,800.26 Total Est. Delivery [DATE] - [DATE] Free" at bounding box center [228, 10] width 330 height 20
click at [410, 8] on input "parents weekend" at bounding box center [411, 9] width 55 height 11
click at [411, 8] on input "parents weekend" at bounding box center [411, 9] width 55 height 11
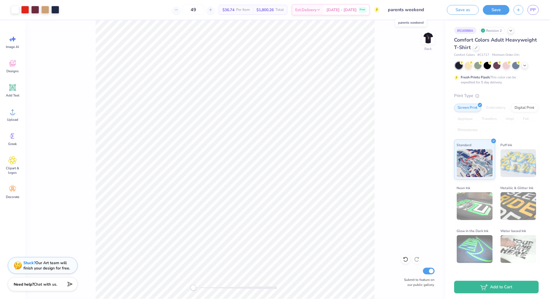
click at [411, 8] on input "parents weekend" at bounding box center [411, 9] width 55 height 11
click at [422, 10] on input "parents weekend" at bounding box center [411, 9] width 55 height 11
click at [471, 31] on div "# 516988A" at bounding box center [466, 30] width 22 height 7
click at [536, 45] on div "Comfort Colors Adult Heavyweight T-Shirt" at bounding box center [497, 43] width 85 height 15
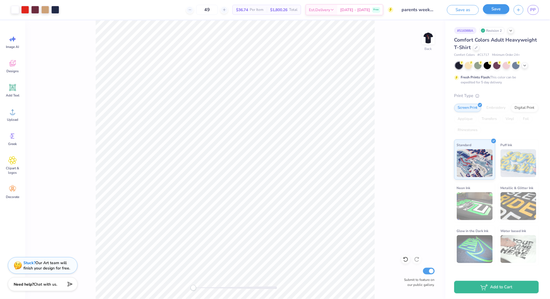
click at [494, 11] on button "Save" at bounding box center [496, 9] width 27 height 10
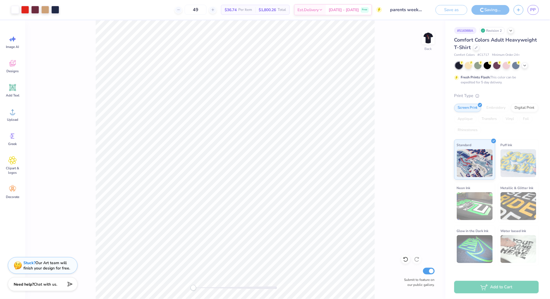
click at [533, 8] on span "PP" at bounding box center [534, 10] width 6 height 6
